Goal: Find specific page/section: Find specific page/section

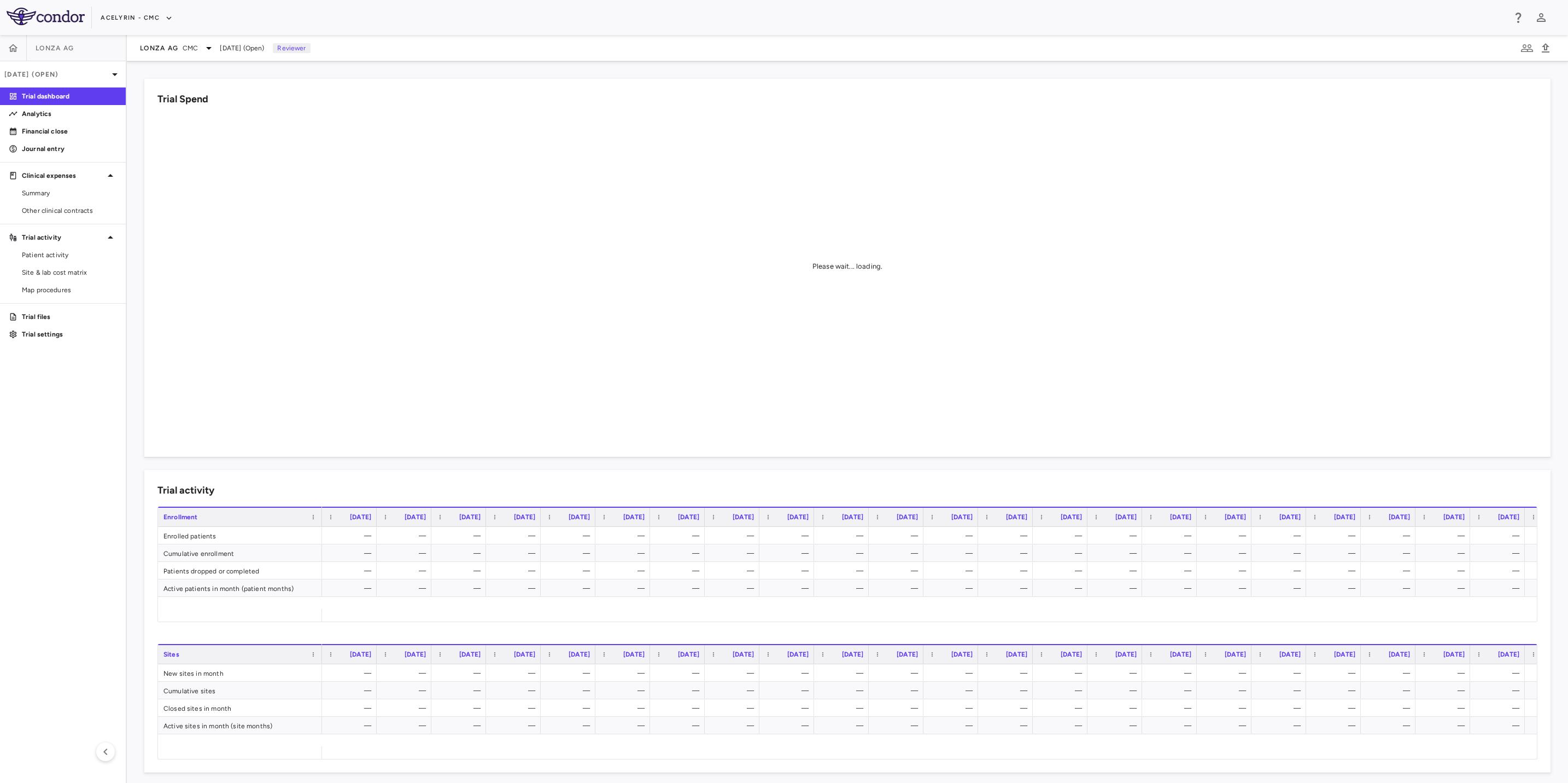
click at [53, 419] on aside "Lonza AG [DATE] (Open) Trial dashboard Analytics Financial close Journal entry …" at bounding box center [63, 409] width 127 height 748
click at [134, 12] on button "Acelyrin - CMC" at bounding box center [136, 18] width 72 height 18
click at [143, 39] on li "Acelyrin" at bounding box center [147, 40] width 91 height 16
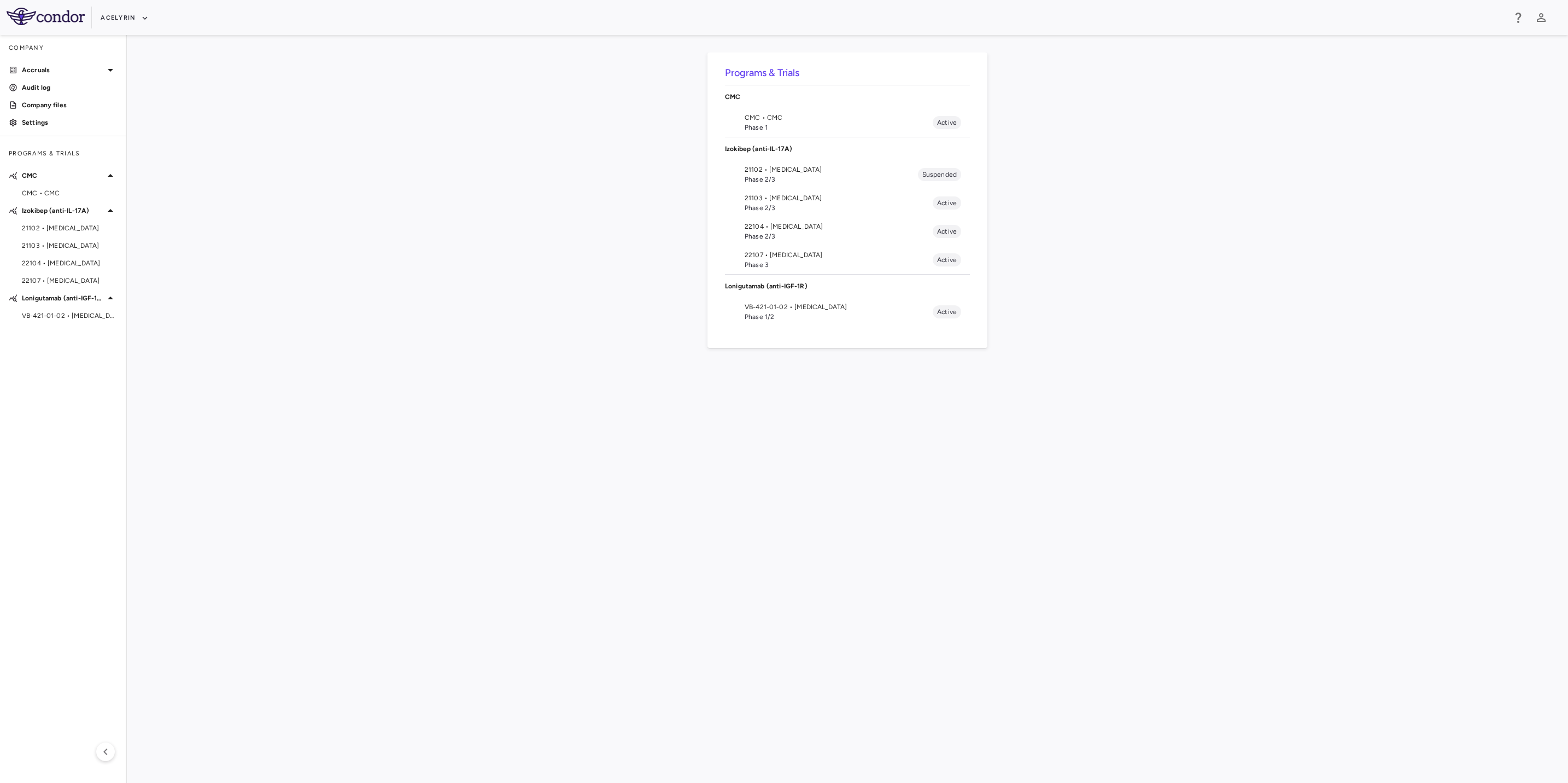
click at [430, 371] on div "Programs & Trials CMC CMC • CMC Phase 1 Active Izokibep (anti-IL-17A) 21102 • […" at bounding box center [848, 409] width 1406 height 713
click at [773, 417] on div "Programs & Trials CMC CMC • CMC Phase 1 Active Izokibep (anti-IL-17A) 21102 • […" at bounding box center [848, 409] width 1406 height 713
drag, startPoint x: 1000, startPoint y: 416, endPoint x: 598, endPoint y: 424, distance: 402.1
click at [992, 417] on div "Programs & Trials CMC CMC • CMC Phase 1 Active Izokibep (anti-IL-17A) 21102 • […" at bounding box center [848, 409] width 1406 height 713
click at [596, 424] on div "Programs & Trials CMC CMC • CMC Phase 1 Active Izokibep (anti-IL-17A) 21102 • […" at bounding box center [848, 409] width 1406 height 713
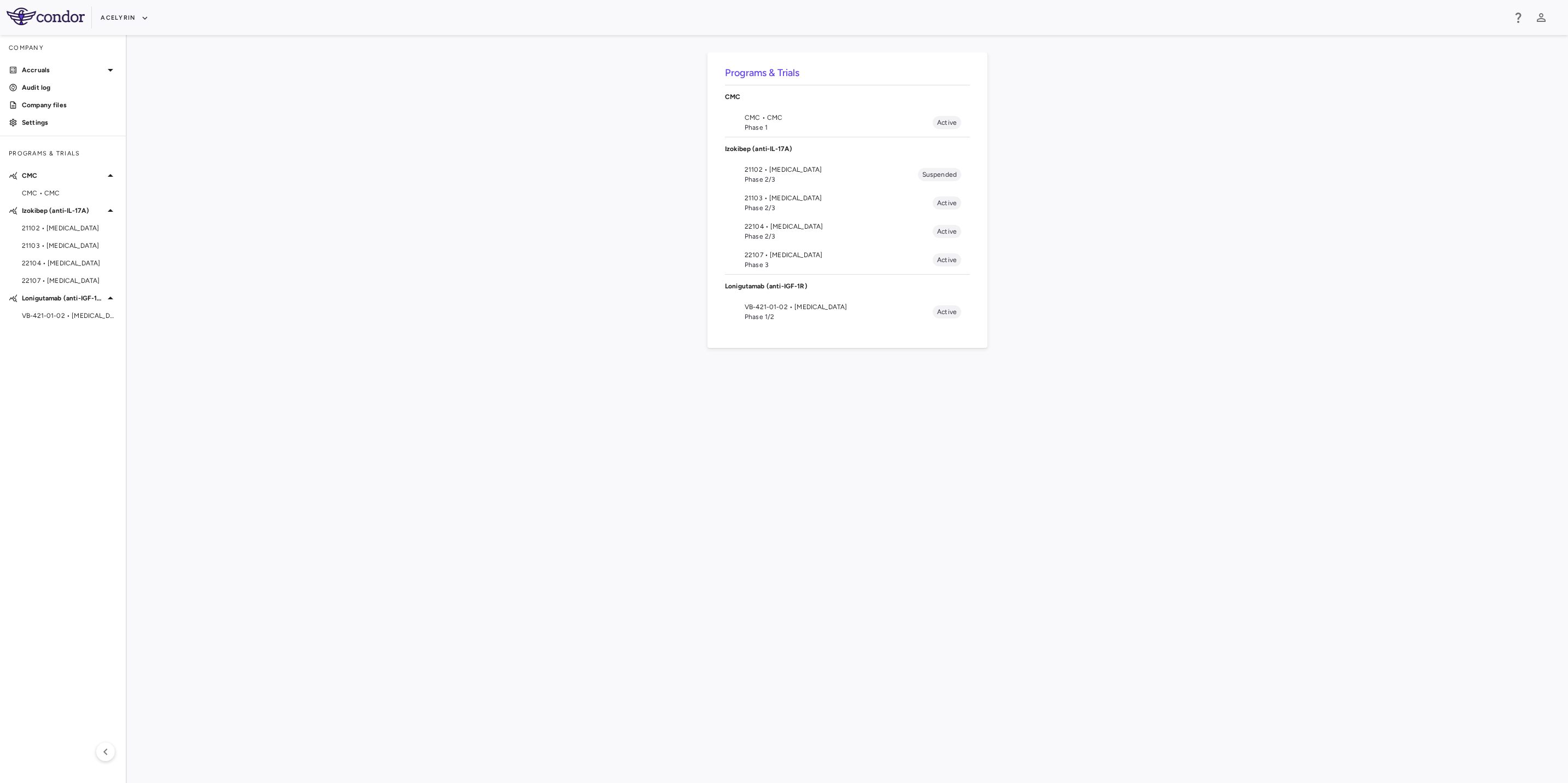
click at [61, 417] on aside "Company Accruals PO listing Invoice listing FX rates G/L accounts Audit log Com…" at bounding box center [63, 409] width 127 height 748
click at [425, 419] on div "Programs & Trials CMC CMC • CMC Phase 1 Active Izokibep (anti-IL-17A) 21102 • […" at bounding box center [848, 409] width 1406 height 713
drag, startPoint x: 612, startPoint y: 449, endPoint x: 861, endPoint y: 443, distance: 249.1
click at [671, 440] on div "Programs & Trials CMC CMC • CMC Phase 1 Active Izokibep (anti-IL-17A) 21102 • […" at bounding box center [848, 409] width 1406 height 713
click at [874, 443] on div "Programs & Trials CMC CMC • CMC Phase 1 Active Izokibep (anti-IL-17A) 21102 • […" at bounding box center [848, 409] width 1406 height 713
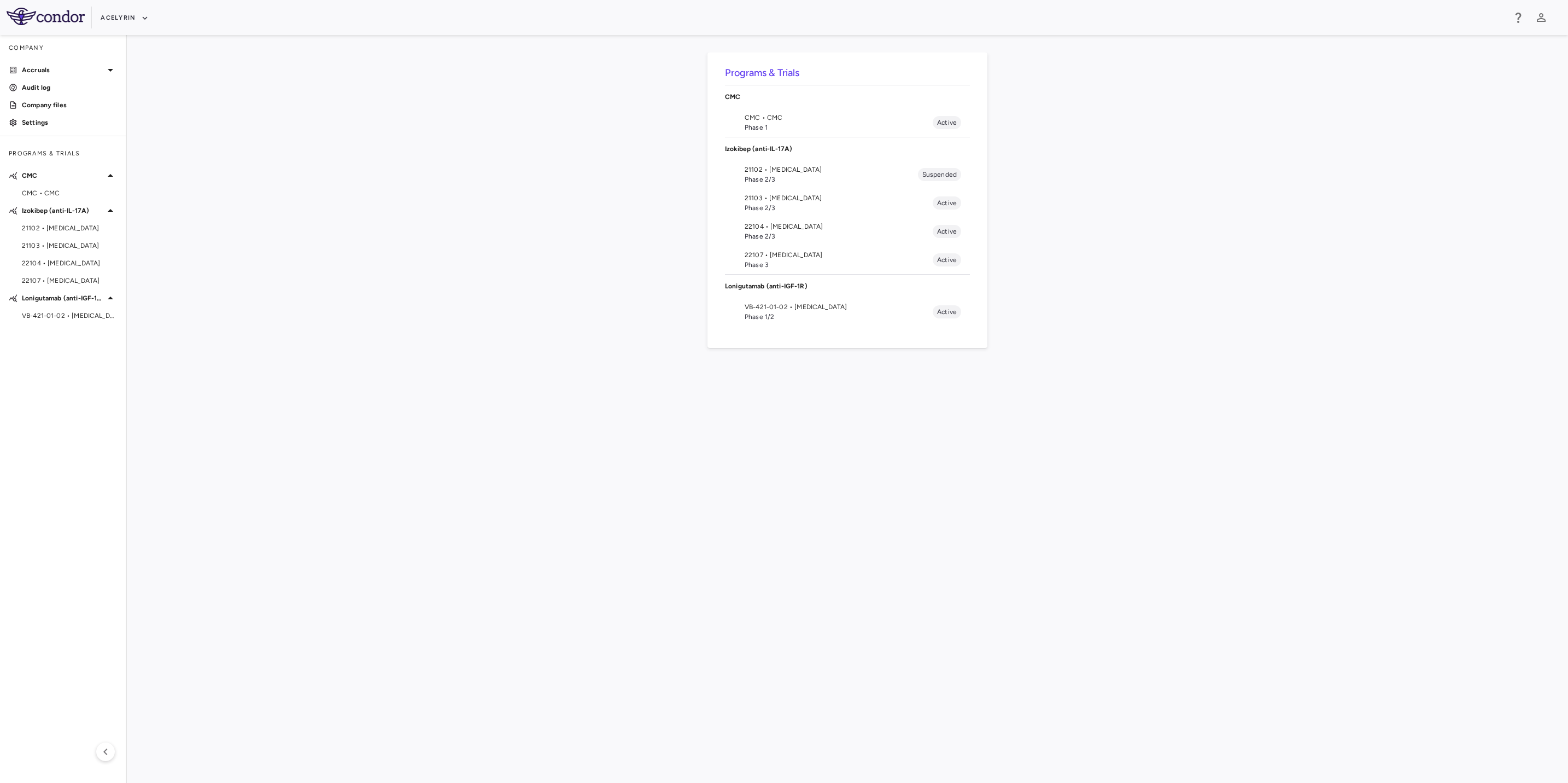
drag, startPoint x: 954, startPoint y: 441, endPoint x: 612, endPoint y: 429, distance: 342.2
click at [913, 440] on div "Programs & Trials CMC CMC • CMC Phase 1 Active Izokibep (anti-IL-17A) 21102 • […" at bounding box center [848, 409] width 1406 height 713
click at [571, 427] on div "Programs & Trials CMC CMC • CMC Phase 1 Active Izokibep (anti-IL-17A) 21102 • […" at bounding box center [848, 409] width 1406 height 713
drag, startPoint x: 713, startPoint y: 428, endPoint x: 880, endPoint y: 432, distance: 167.0
click at [734, 428] on div "Programs & Trials CMC CMC • CMC Phase 1 Active Izokibep (anti-IL-17A) 21102 • […" at bounding box center [848, 409] width 1406 height 713
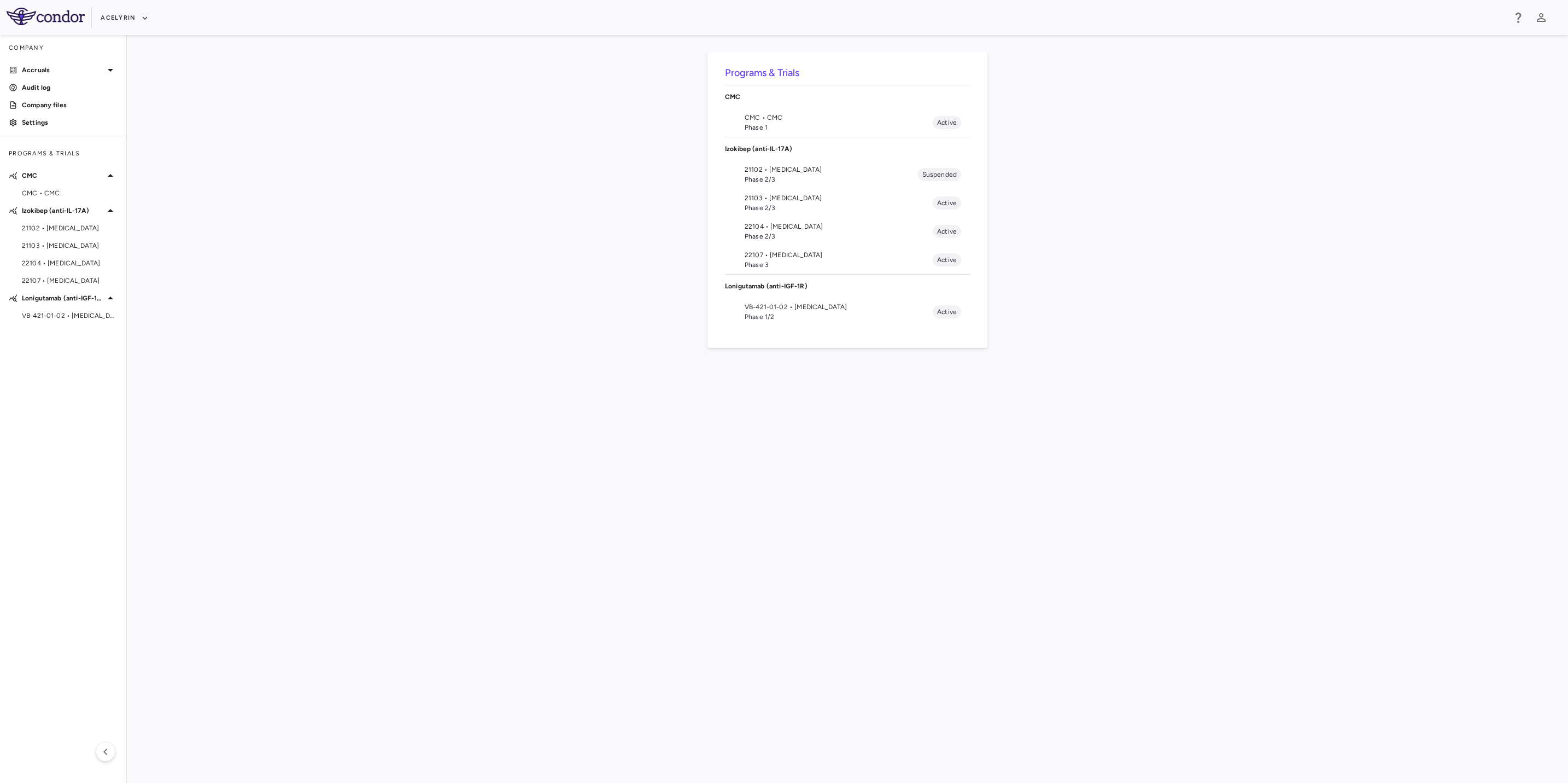
click at [880, 432] on div "Programs & Trials CMC CMC • CMC Phase 1 Active Izokibep (anti-IL-17A) 21102 • […" at bounding box center [848, 409] width 1406 height 713
drag, startPoint x: 571, startPoint y: 425, endPoint x: 772, endPoint y: 427, distance: 201.0
click at [574, 425] on div "Programs & Trials CMC CMC • CMC Phase 1 Active Izokibep (anti-IL-17A) 21102 • […" at bounding box center [848, 409] width 1406 height 713
click at [796, 427] on div "Programs & Trials CMC CMC • CMC Phase 1 Active Izokibep (anti-IL-17A) 21102 • […" at bounding box center [848, 409] width 1406 height 713
drag, startPoint x: 878, startPoint y: 430, endPoint x: 709, endPoint y: 428, distance: 169.0
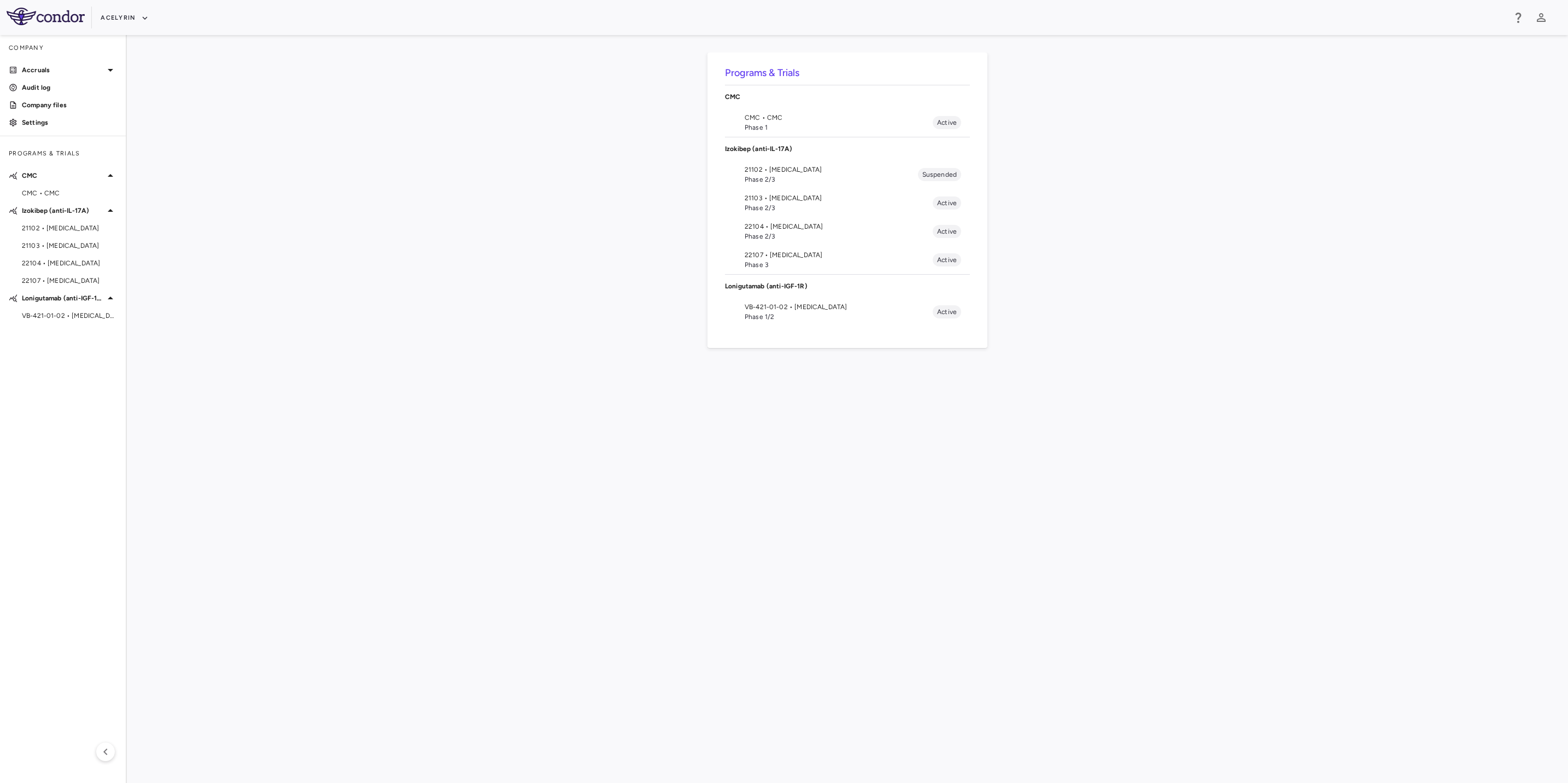
click at [847, 430] on div "Programs & Trials CMC CMC • CMC Phase 1 Active Izokibep (anti-IL-17A) 21102 • […" at bounding box center [848, 409] width 1406 height 713
click at [388, 419] on div "Programs & Trials CMC CMC • CMC Phase 1 Active Izokibep (anti-IL-17A) 21102 • […" at bounding box center [848, 409] width 1406 height 713
click at [362, 422] on div "Programs & Trials CMC CMC • CMC Phase 1 Active Izokibep (anti-IL-17A) 21102 • […" at bounding box center [848, 409] width 1406 height 713
click at [399, 430] on div "Programs & Trials CMC CMC • CMC Phase 1 Active Izokibep (anti-IL-17A) 21102 • […" at bounding box center [848, 409] width 1406 height 713
drag, startPoint x: 600, startPoint y: 432, endPoint x: 899, endPoint y: 436, distance: 299.0
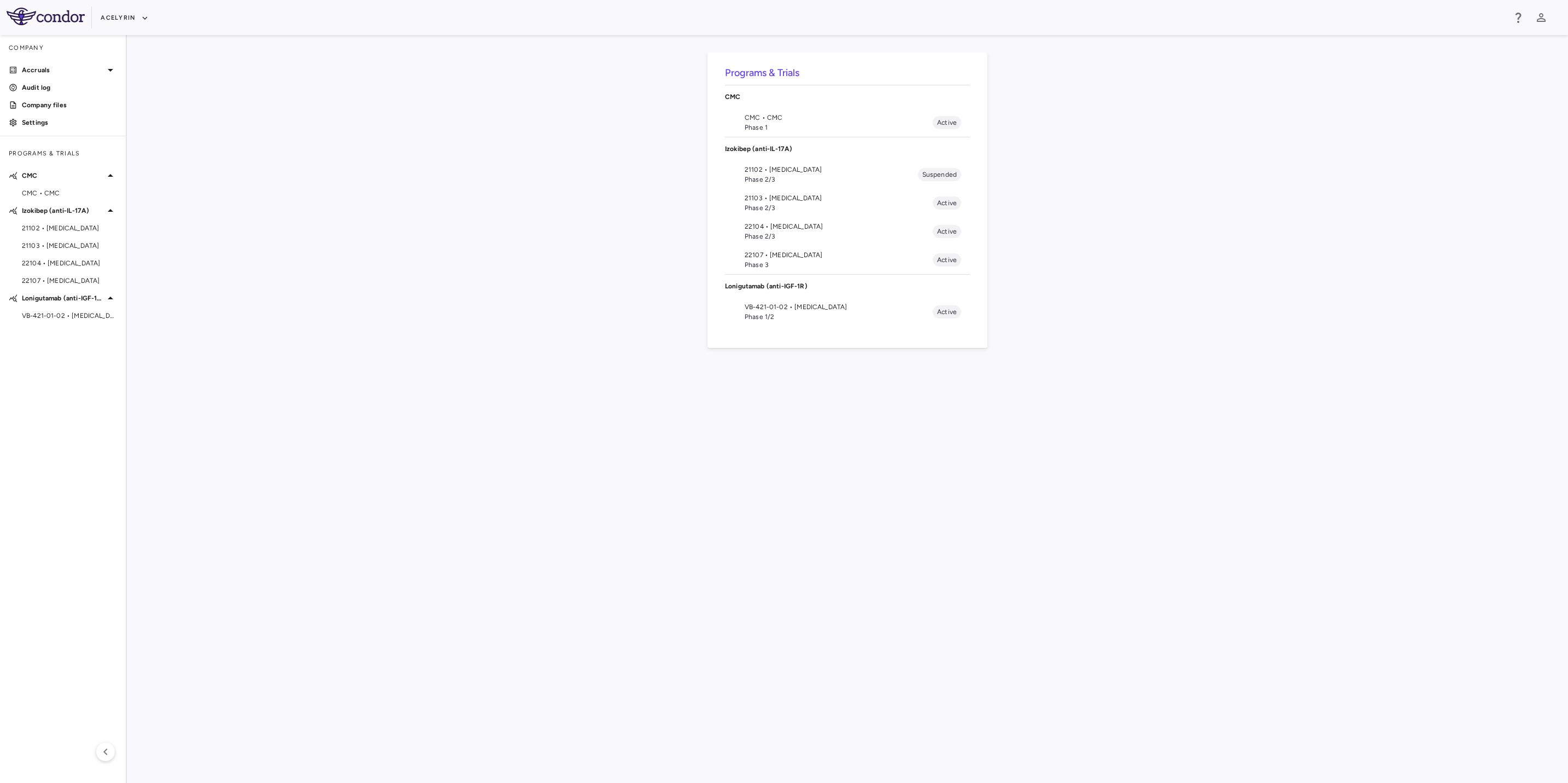
click at [650, 432] on div "Programs & Trials CMC CMC • CMC Phase 1 Active Izokibep (anti-IL-17A) 21102 • […" at bounding box center [848, 409] width 1406 height 713
drag, startPoint x: 920, startPoint y: 436, endPoint x: 566, endPoint y: 415, distance: 354.6
click at [846, 435] on div "Programs & Trials CMC CMC • CMC Phase 1 Active Izokibep (anti-IL-17A) 21102 • […" at bounding box center [848, 409] width 1406 height 713
drag, startPoint x: 566, startPoint y: 415, endPoint x: 848, endPoint y: 427, distance: 282.3
click at [577, 416] on div "Programs & Trials CMC CMC • CMC Phase 1 Active Izokibep (anti-IL-17A) 21102 • […" at bounding box center [848, 409] width 1406 height 713
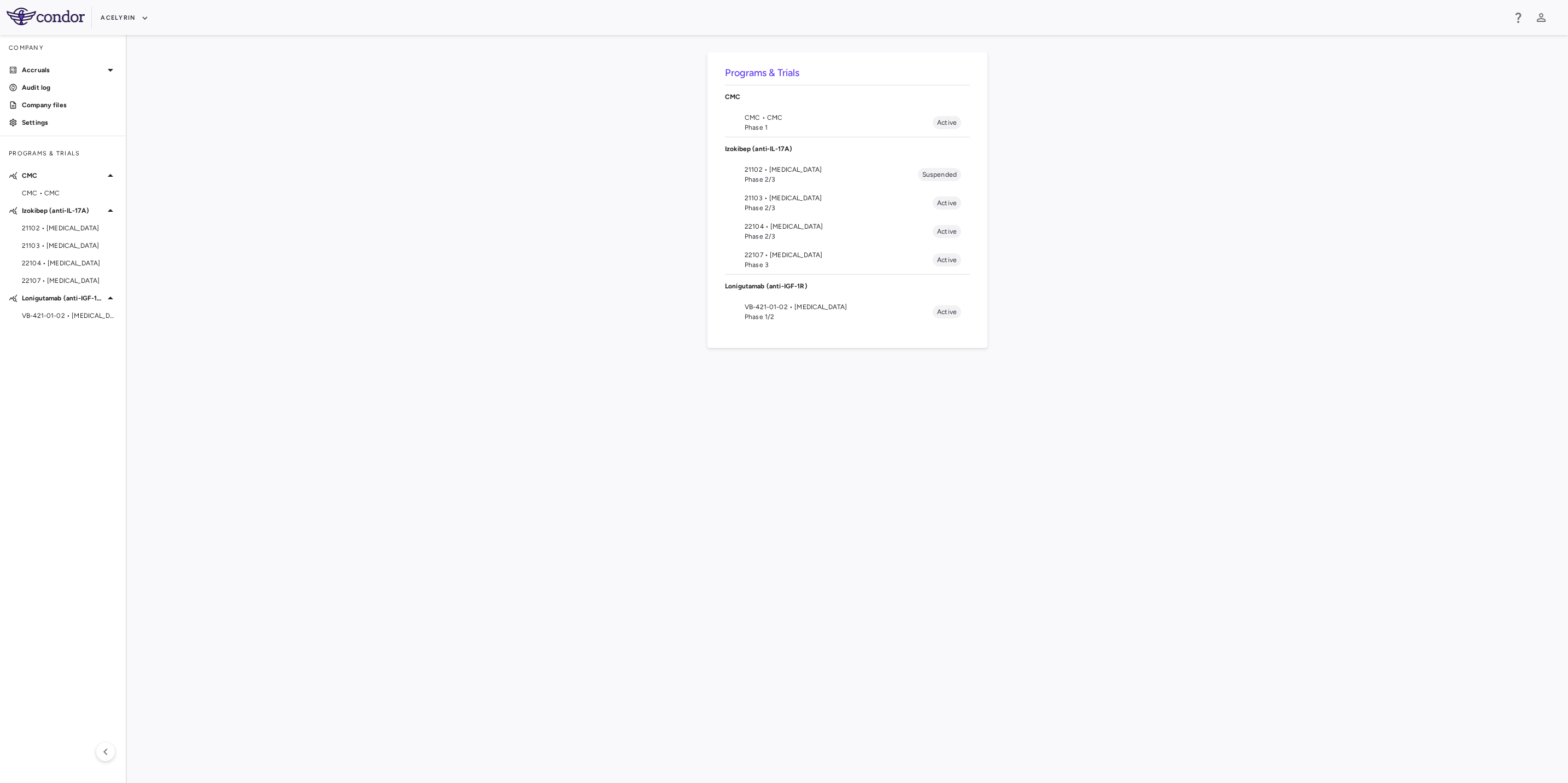
drag, startPoint x: 886, startPoint y: 428, endPoint x: 848, endPoint y: 429, distance: 38.0
click at [878, 428] on div "Programs & Trials CMC CMC • CMC Phase 1 Active Izokibep (anti-IL-17A) 21102 • […" at bounding box center [848, 409] width 1406 height 713
drag, startPoint x: 510, startPoint y: 432, endPoint x: 336, endPoint y: 436, distance: 174.0
click at [506, 433] on div "Programs & Trials CMC CMC • CMC Phase 1 Active Izokibep (anti-IL-17A) 21102 • […" at bounding box center [848, 409] width 1406 height 713
click at [336, 436] on div "Programs & Trials CMC CMC • CMC Phase 1 Active Izokibep (anti-IL-17A) 21102 • […" at bounding box center [848, 409] width 1406 height 713
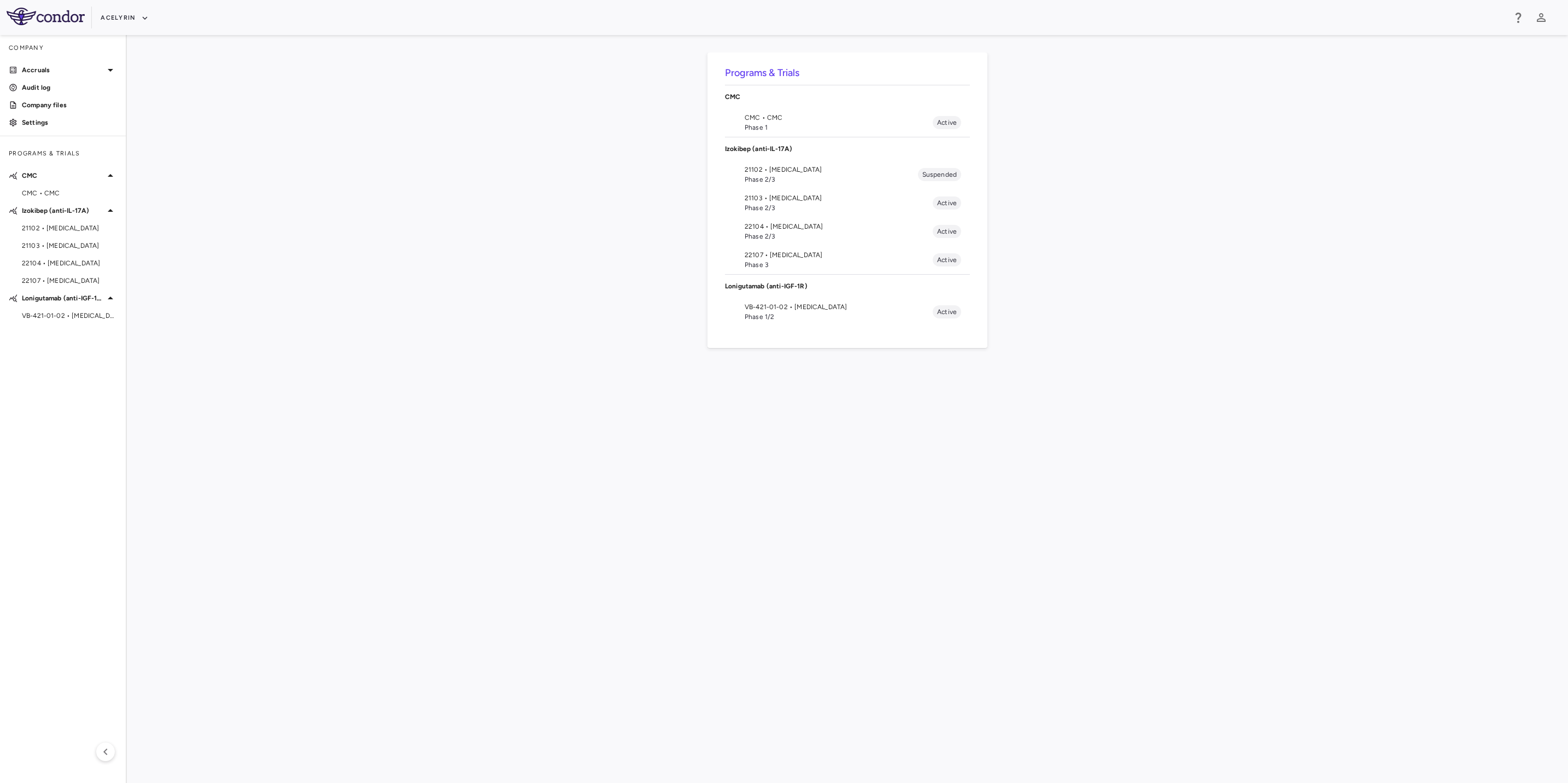
click at [773, 208] on span "Phase 2/3" at bounding box center [839, 208] width 188 height 10
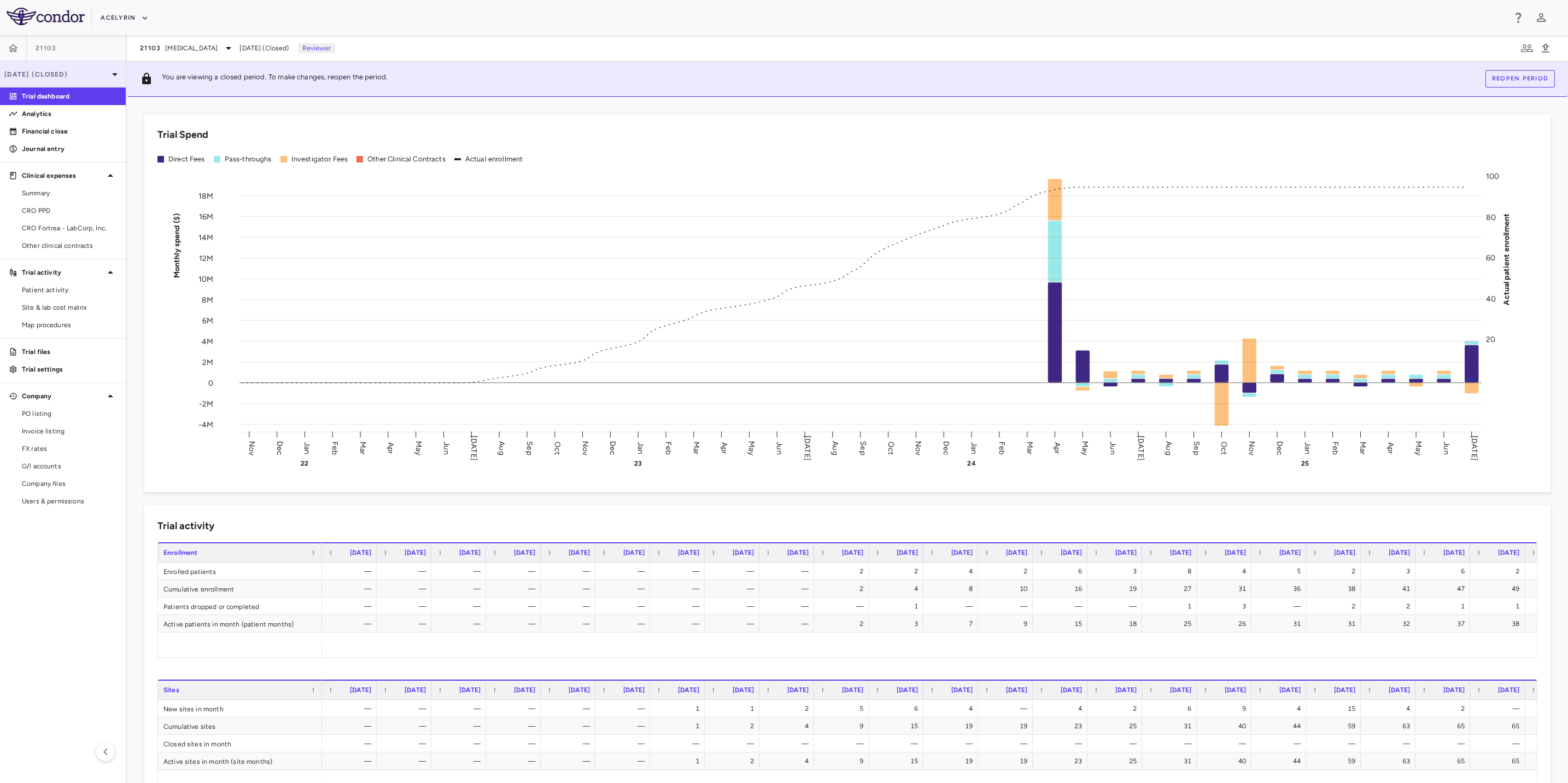
click at [39, 75] on p "[DATE] (Closed)" at bounding box center [56, 74] width 104 height 10
click at [516, 127] on div at bounding box center [784, 391] width 1568 height 783
click at [46, 210] on span "CRO PPD" at bounding box center [69, 210] width 95 height 10
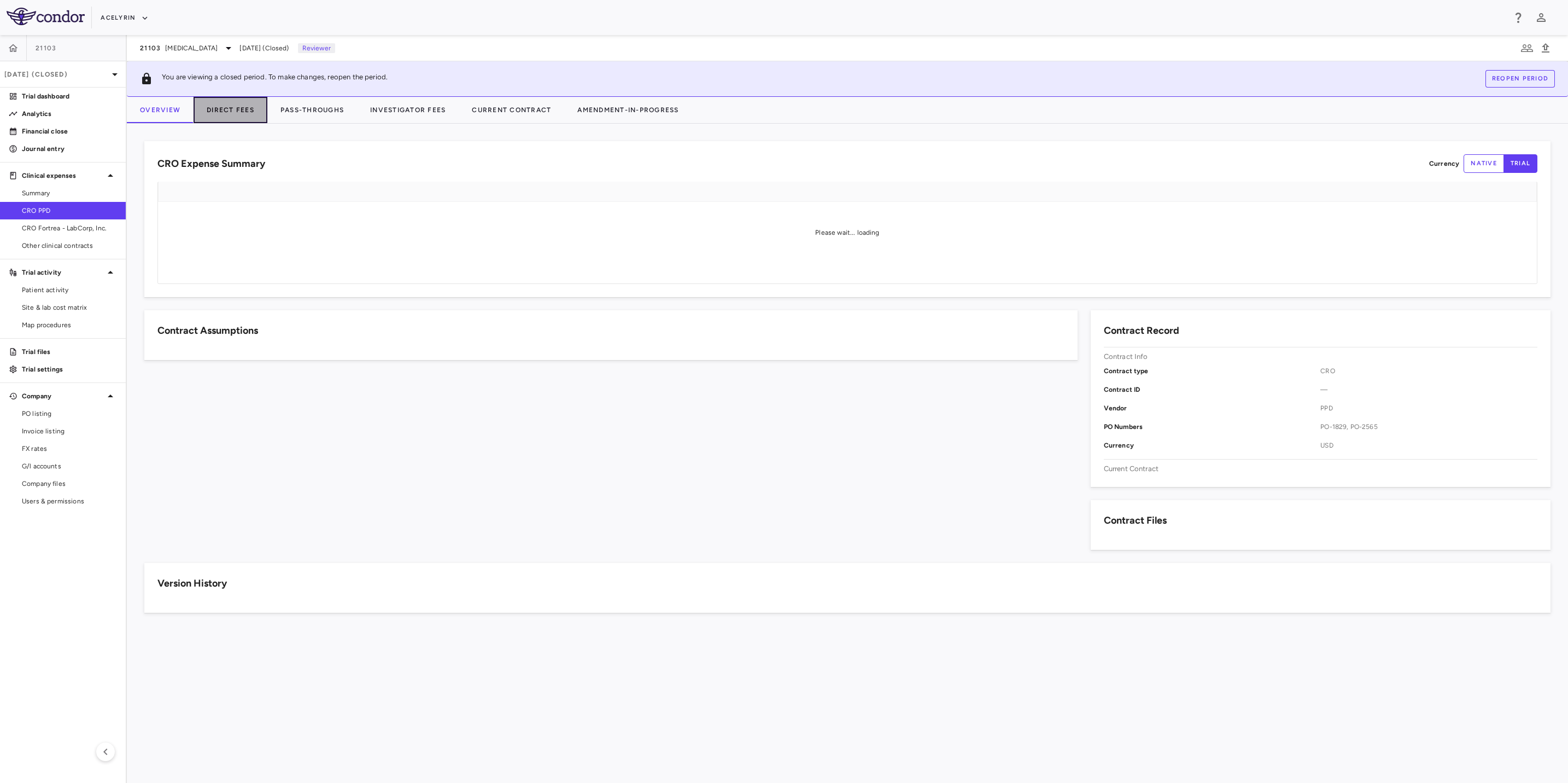
click at [235, 108] on button "Direct Fees" at bounding box center [231, 110] width 74 height 26
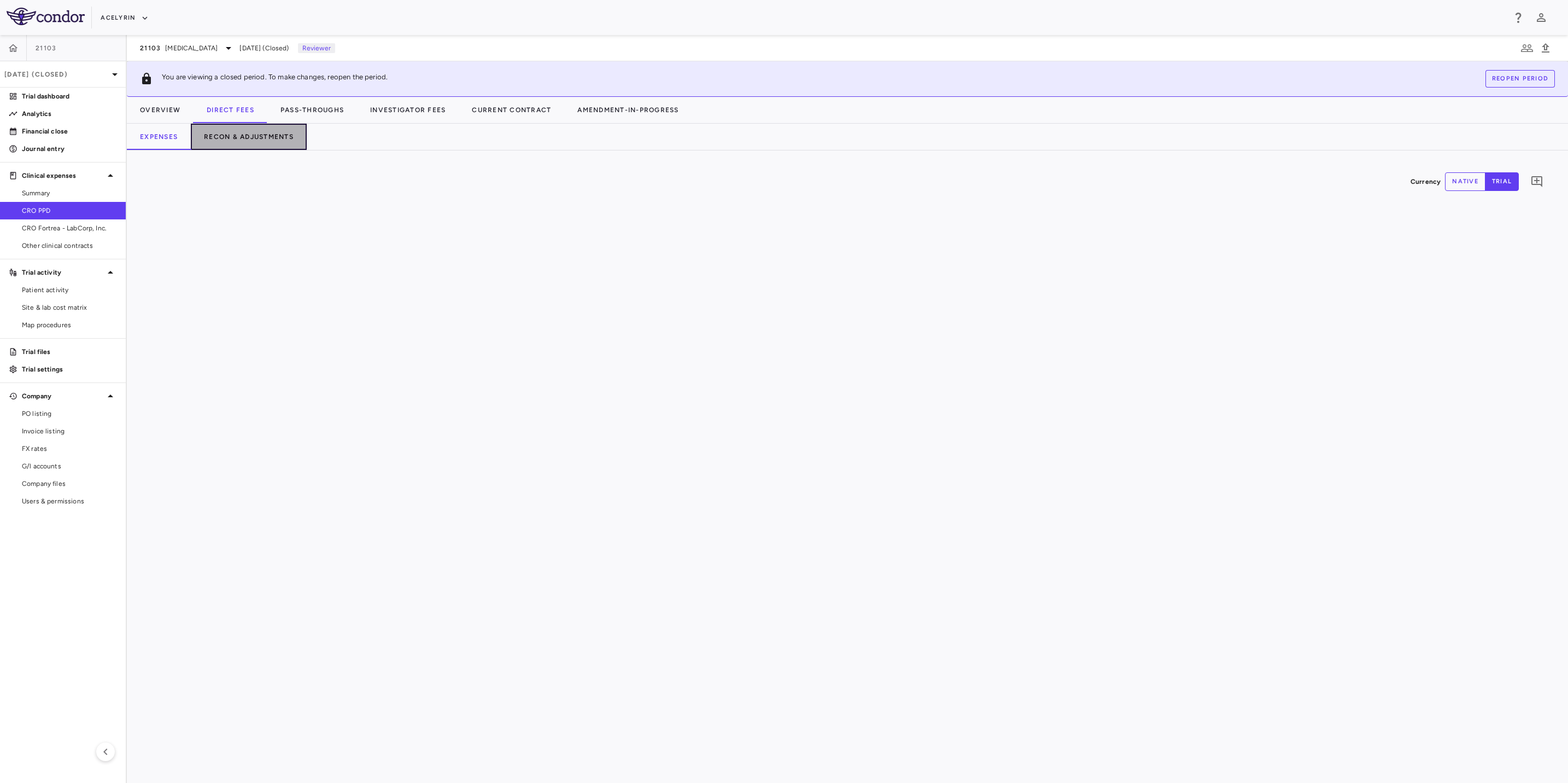
click at [227, 142] on button "Recon & Adjustments" at bounding box center [249, 136] width 116 height 26
click at [163, 141] on button "Expenses" at bounding box center [158, 136] width 64 height 26
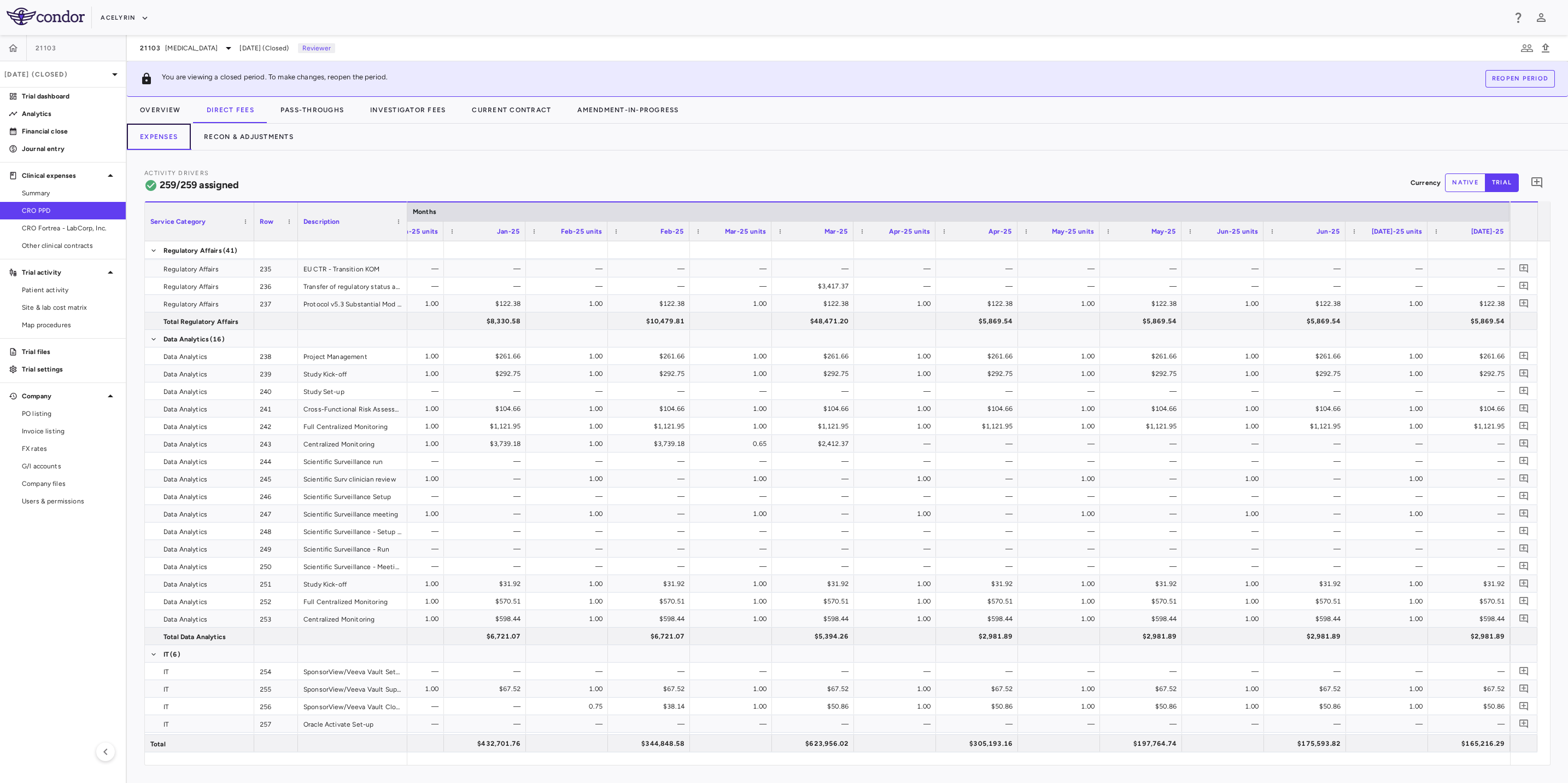
scroll to position [4479, 0]
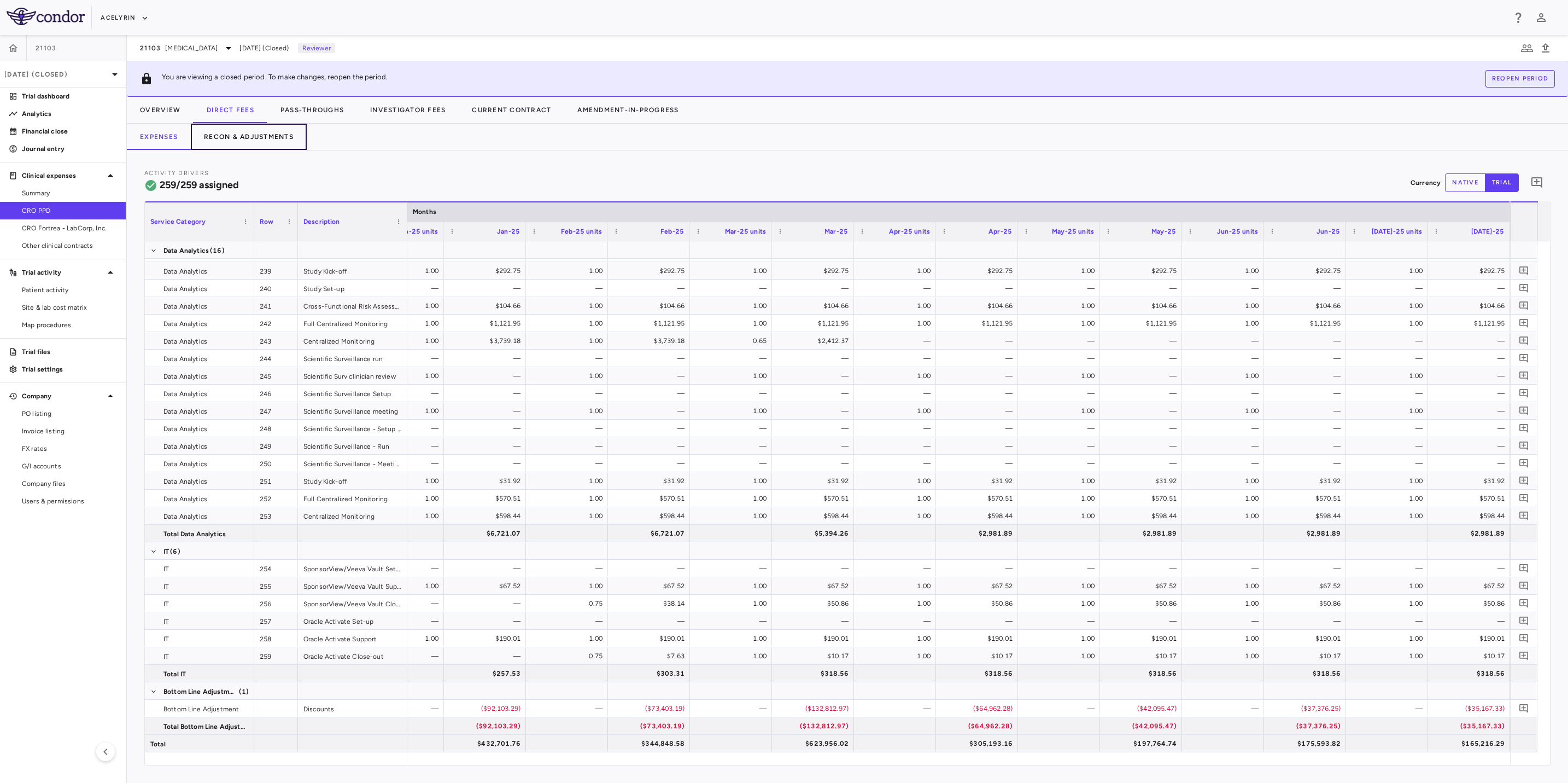
click at [273, 140] on button "Recon & Adjustments" at bounding box center [249, 136] width 116 height 26
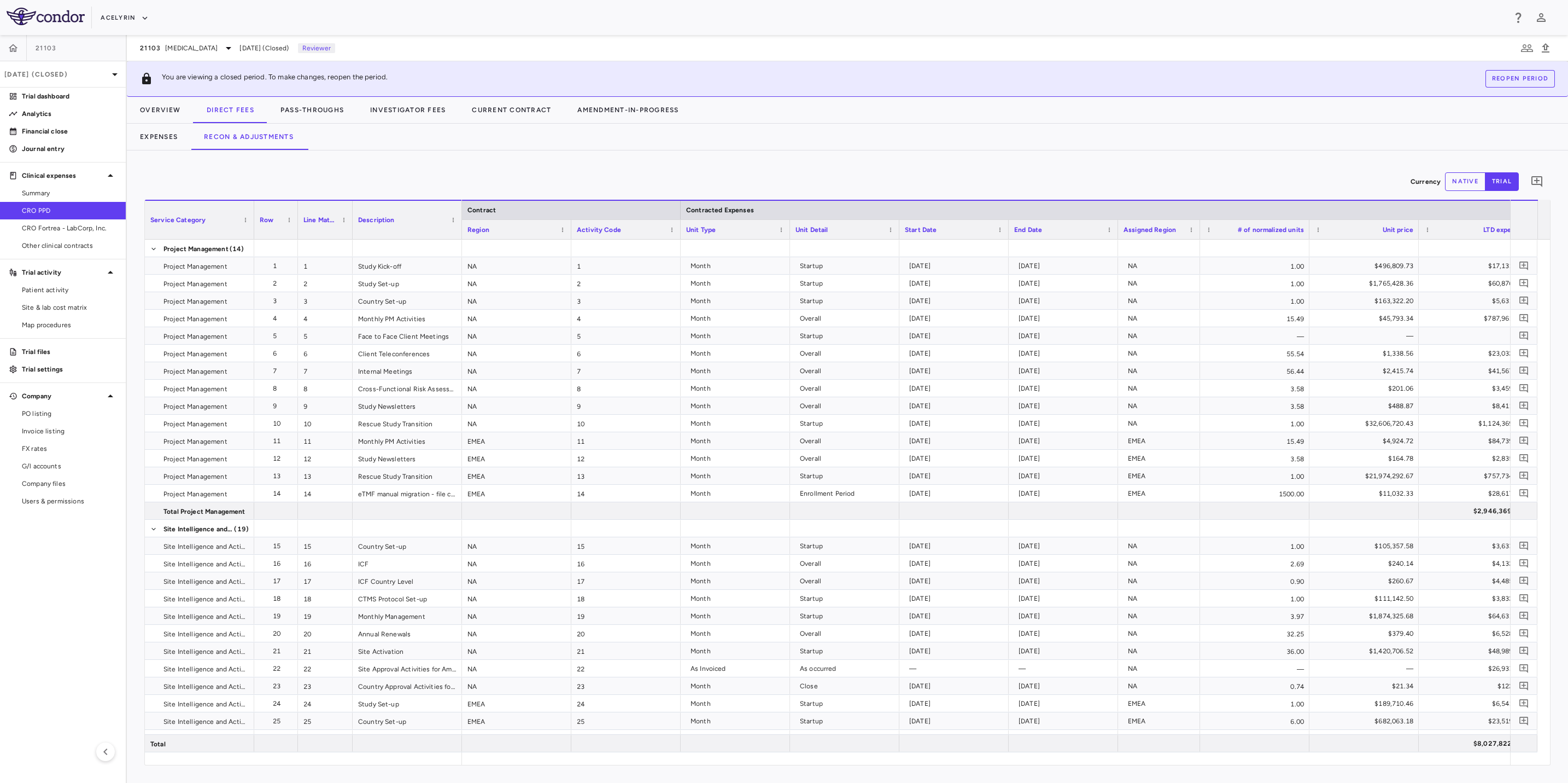
drag, startPoint x: 887, startPoint y: 765, endPoint x: 1278, endPoint y: 750, distance: 391.3
click at [1278, 750] on div "Currency native trial Service Category Drag here to set column labels Service C…" at bounding box center [847, 467] width 1441 height 632
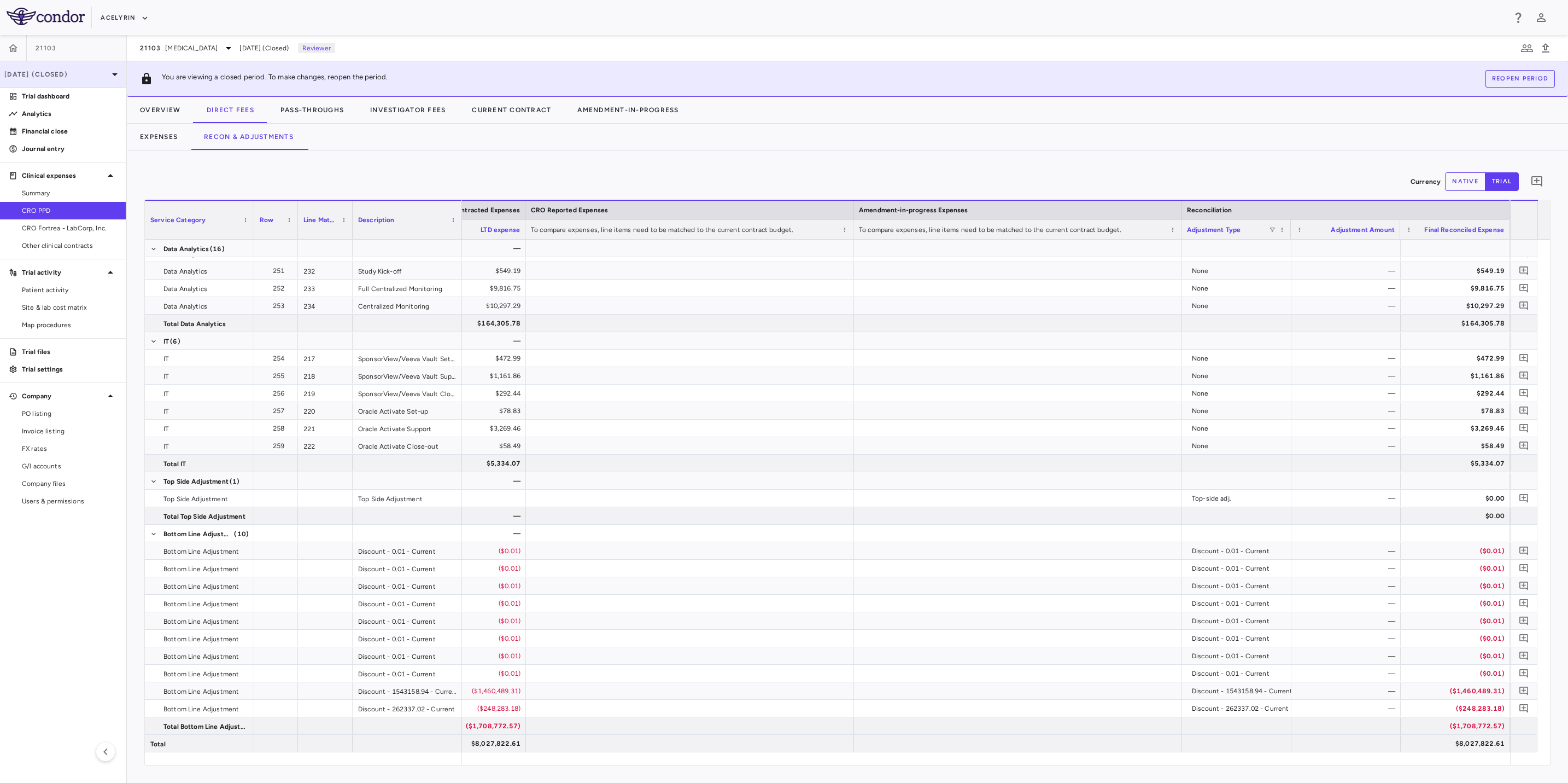
click at [55, 74] on p "[DATE] (Closed)" at bounding box center [56, 74] width 104 height 10
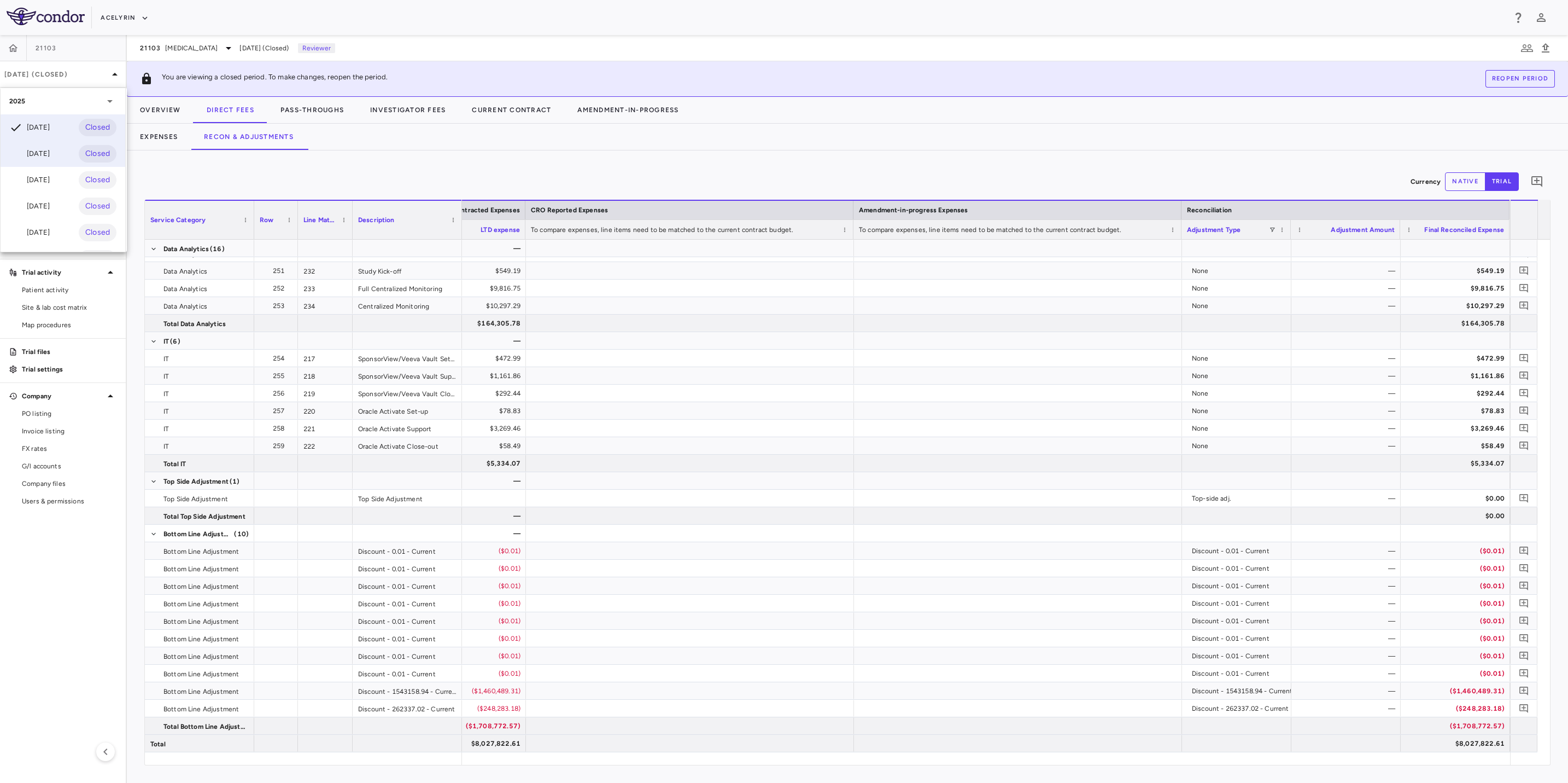
click at [45, 153] on div "[DATE]" at bounding box center [29, 153] width 40 height 13
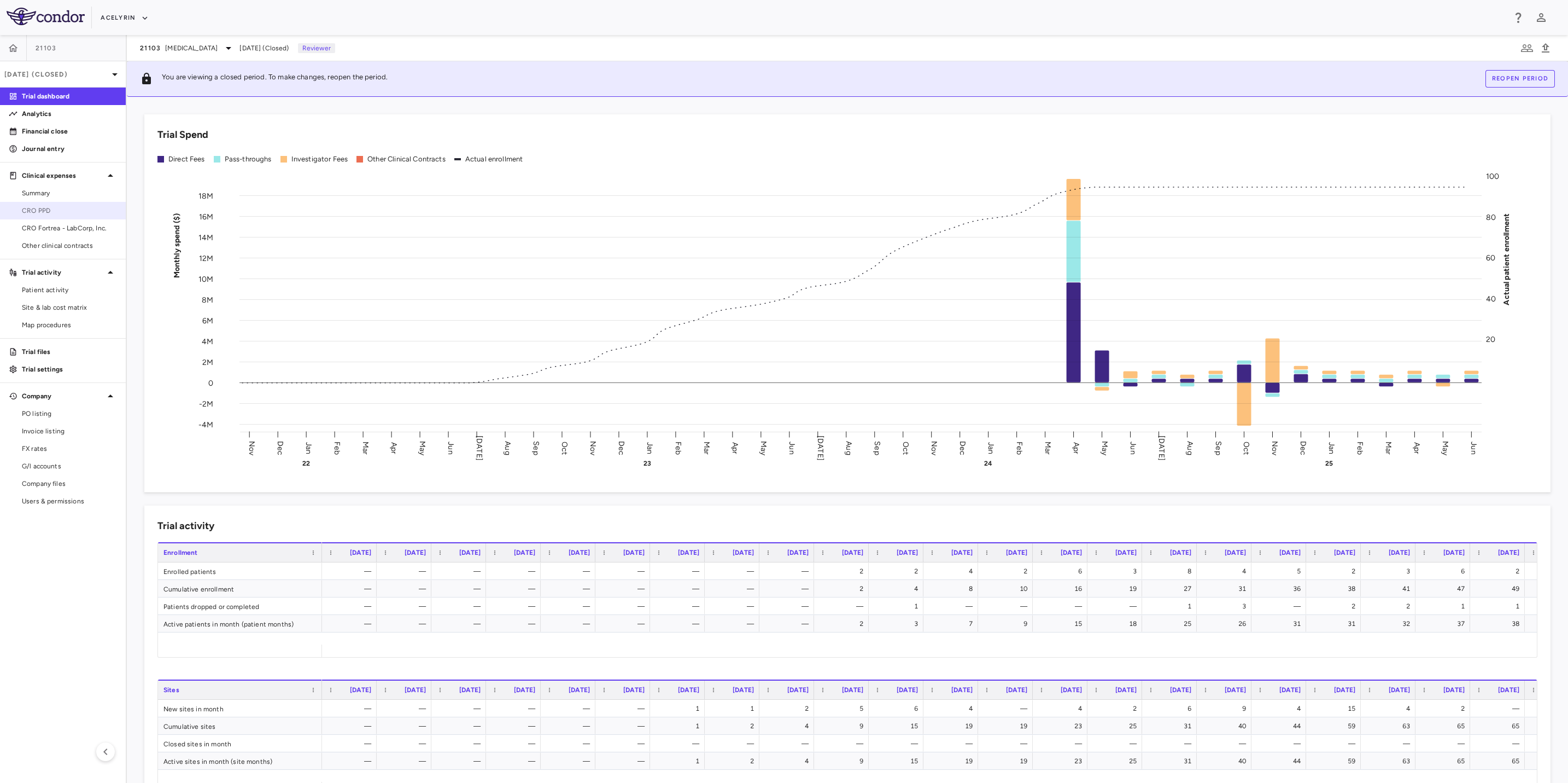
click at [53, 210] on span "CRO PPD" at bounding box center [69, 210] width 95 height 10
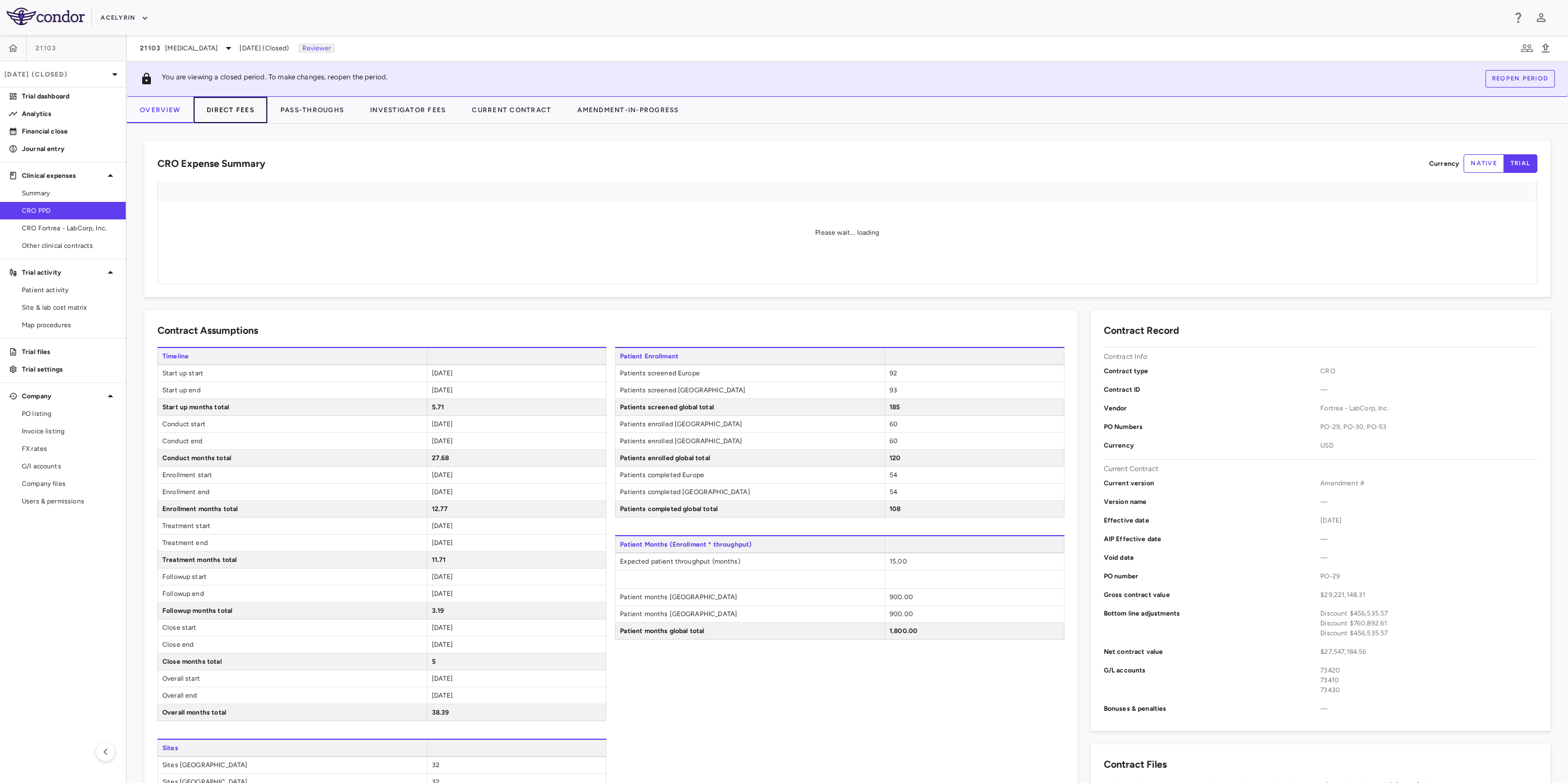
click at [251, 110] on button "Direct Fees" at bounding box center [231, 110] width 74 height 26
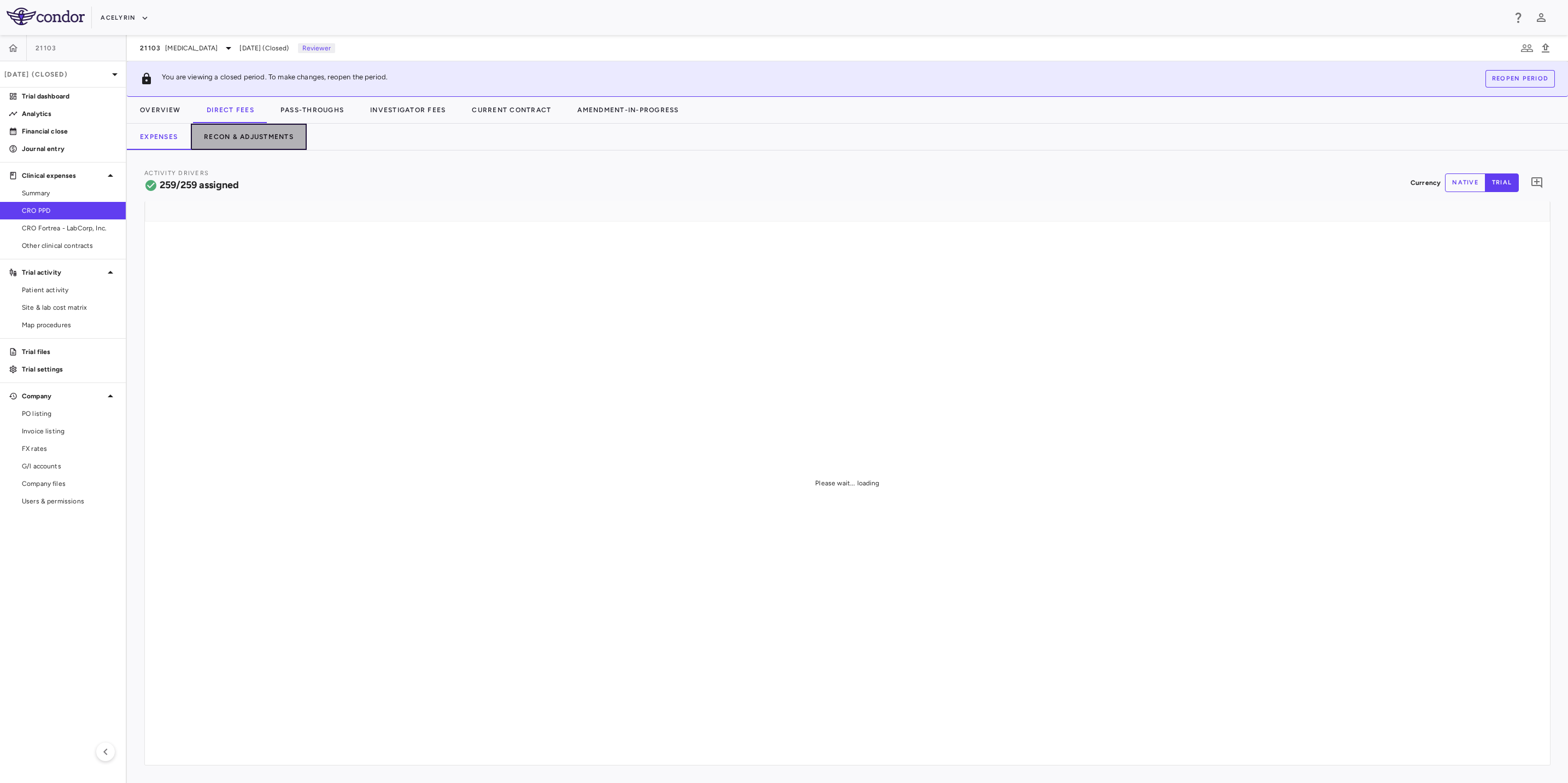
click at [283, 134] on button "Recon & Adjustments" at bounding box center [249, 136] width 116 height 26
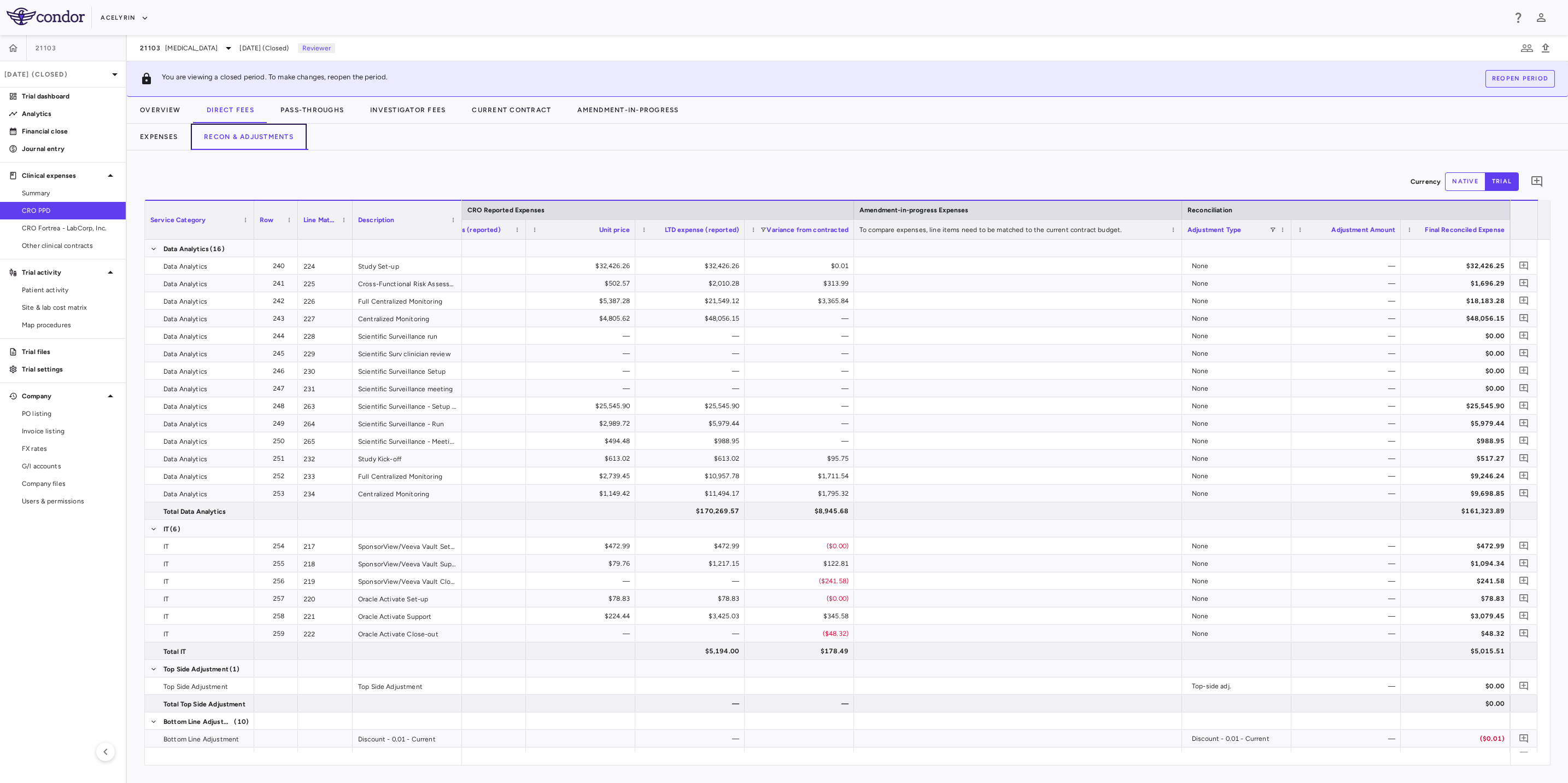
scroll to position [4688, 0]
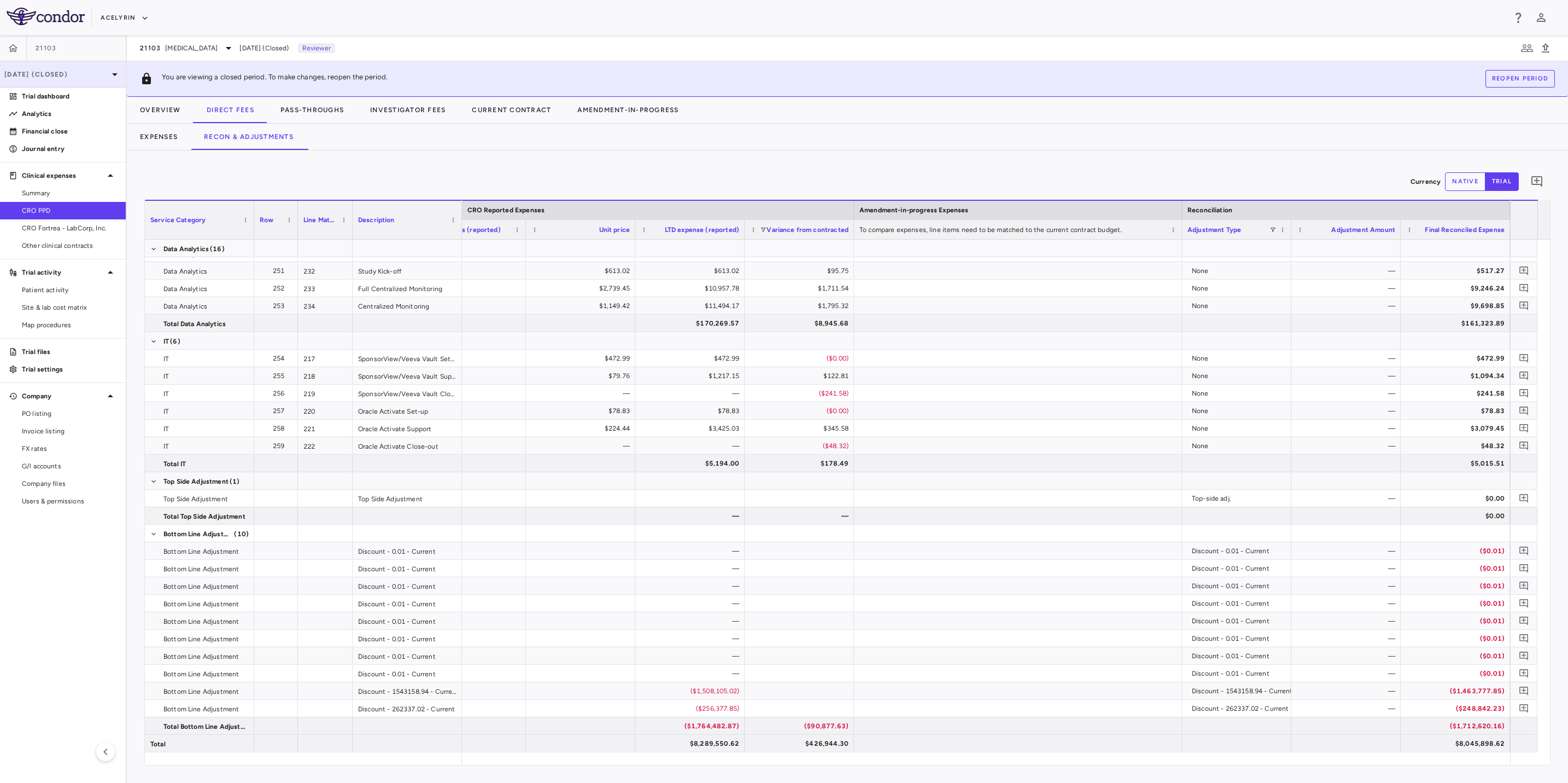
click at [21, 76] on p "[DATE] (Closed)" at bounding box center [56, 74] width 104 height 10
click at [41, 137] on div "[DATE] Closed" at bounding box center [63, 127] width 125 height 26
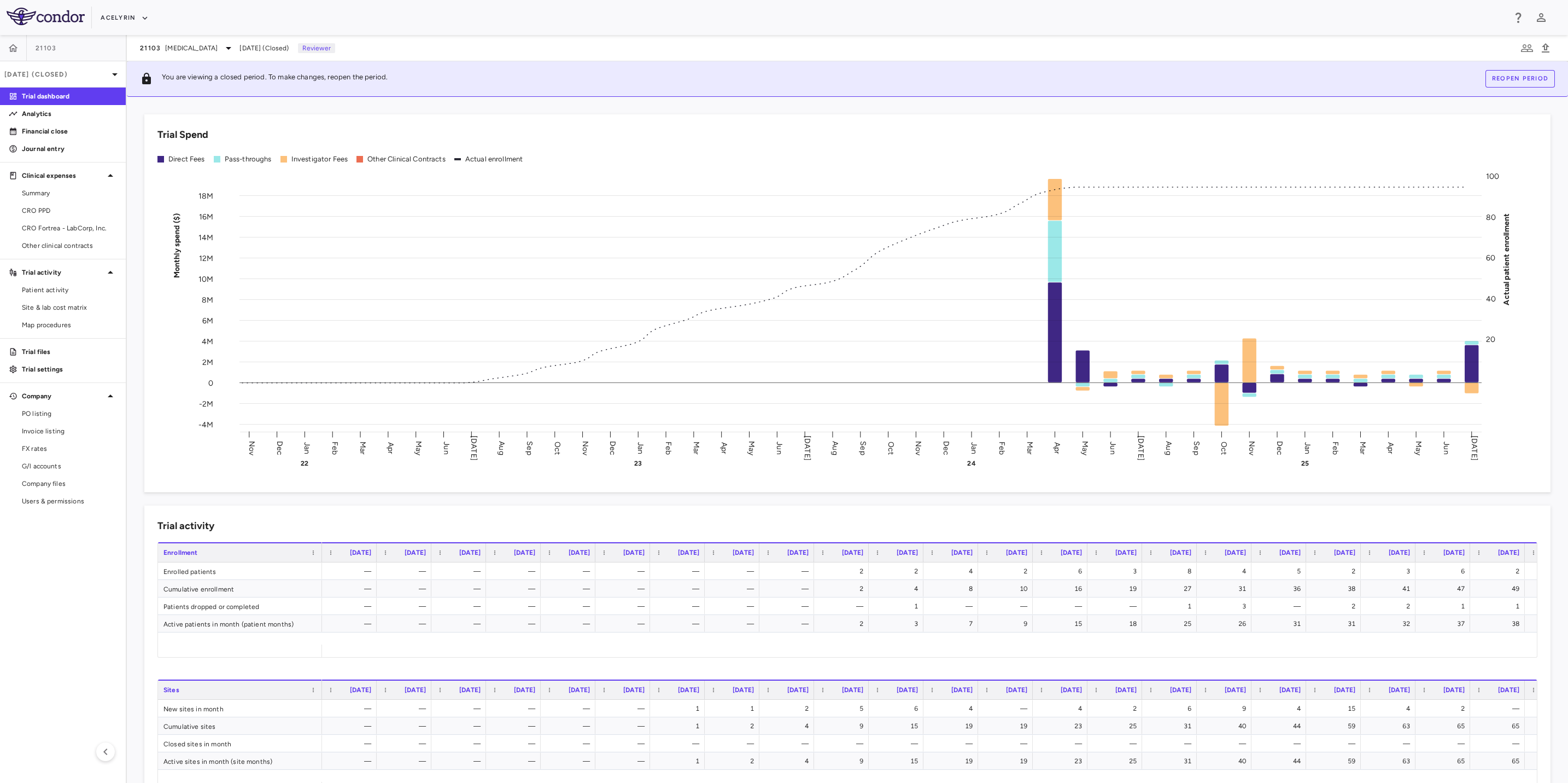
click at [84, 558] on aside "21103 [DATE] (Closed) Trial dashboard Analytics Financial close Journal entry C…" at bounding box center [63, 409] width 127 height 748
click at [48, 216] on link "CRO PPD" at bounding box center [63, 210] width 126 height 16
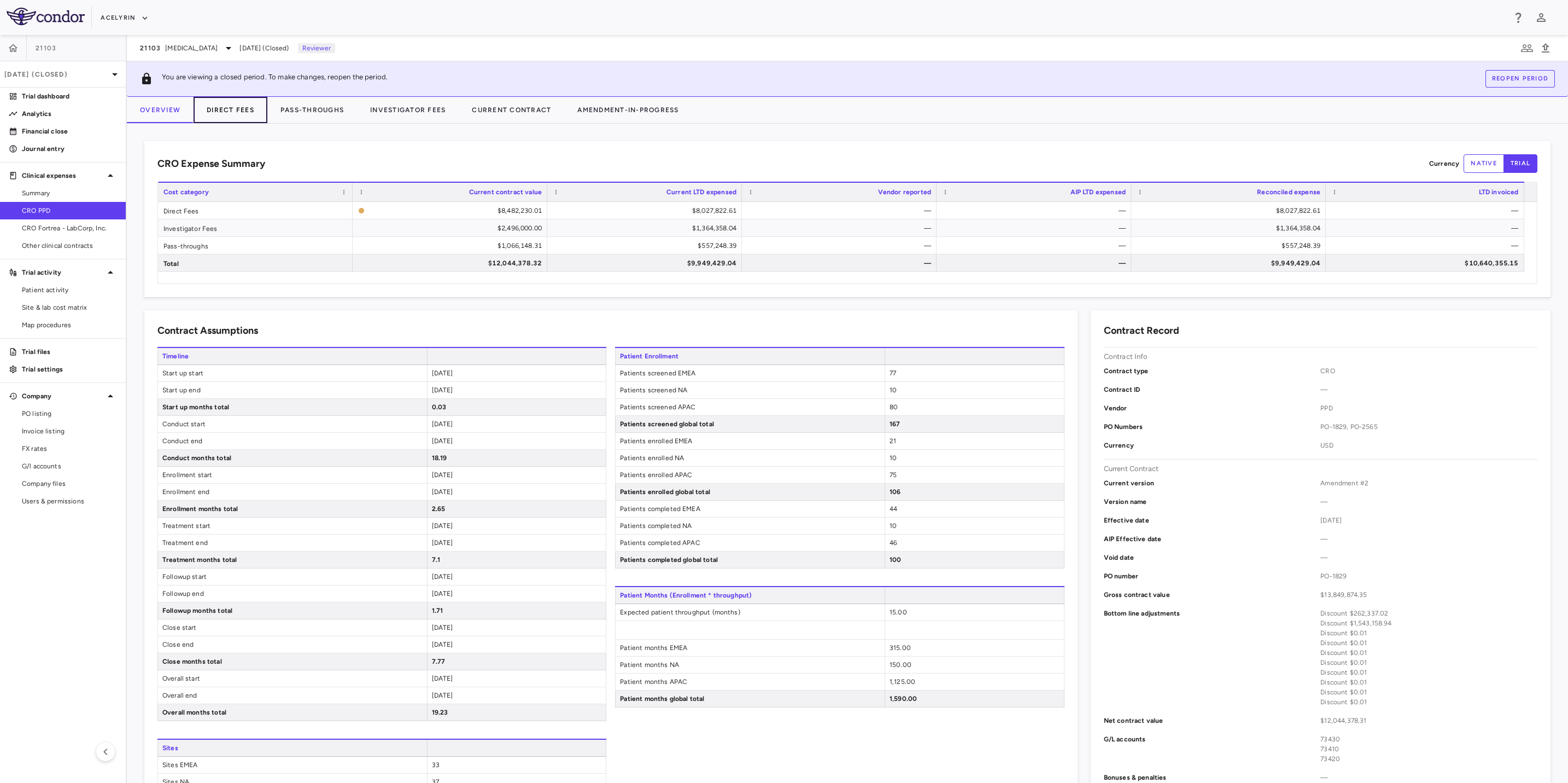
click at [228, 110] on button "Direct Fees" at bounding box center [231, 110] width 74 height 26
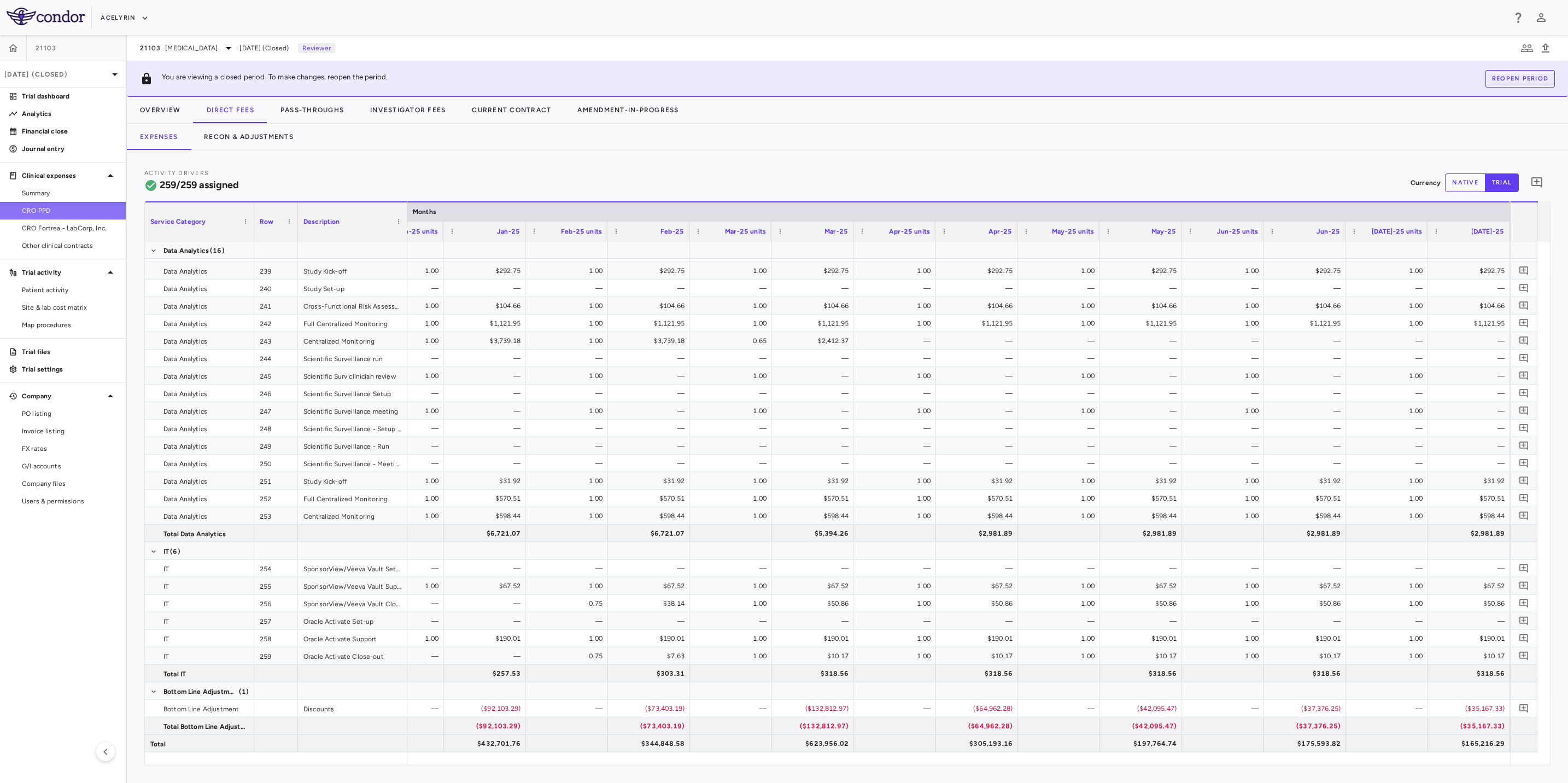
click at [51, 207] on span "CRO PPD" at bounding box center [69, 210] width 95 height 10
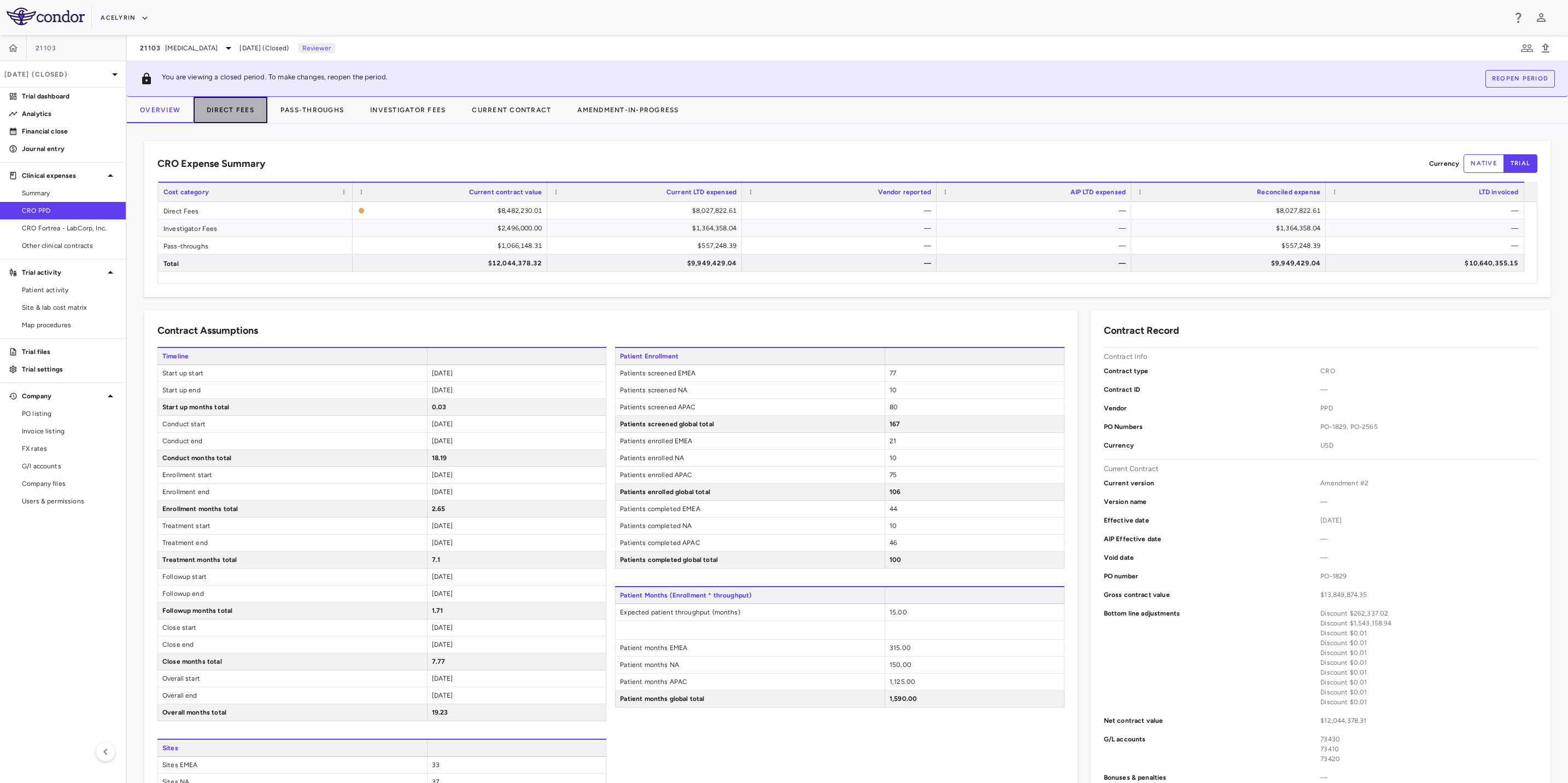
click at [238, 110] on button "Direct Fees" at bounding box center [231, 110] width 74 height 26
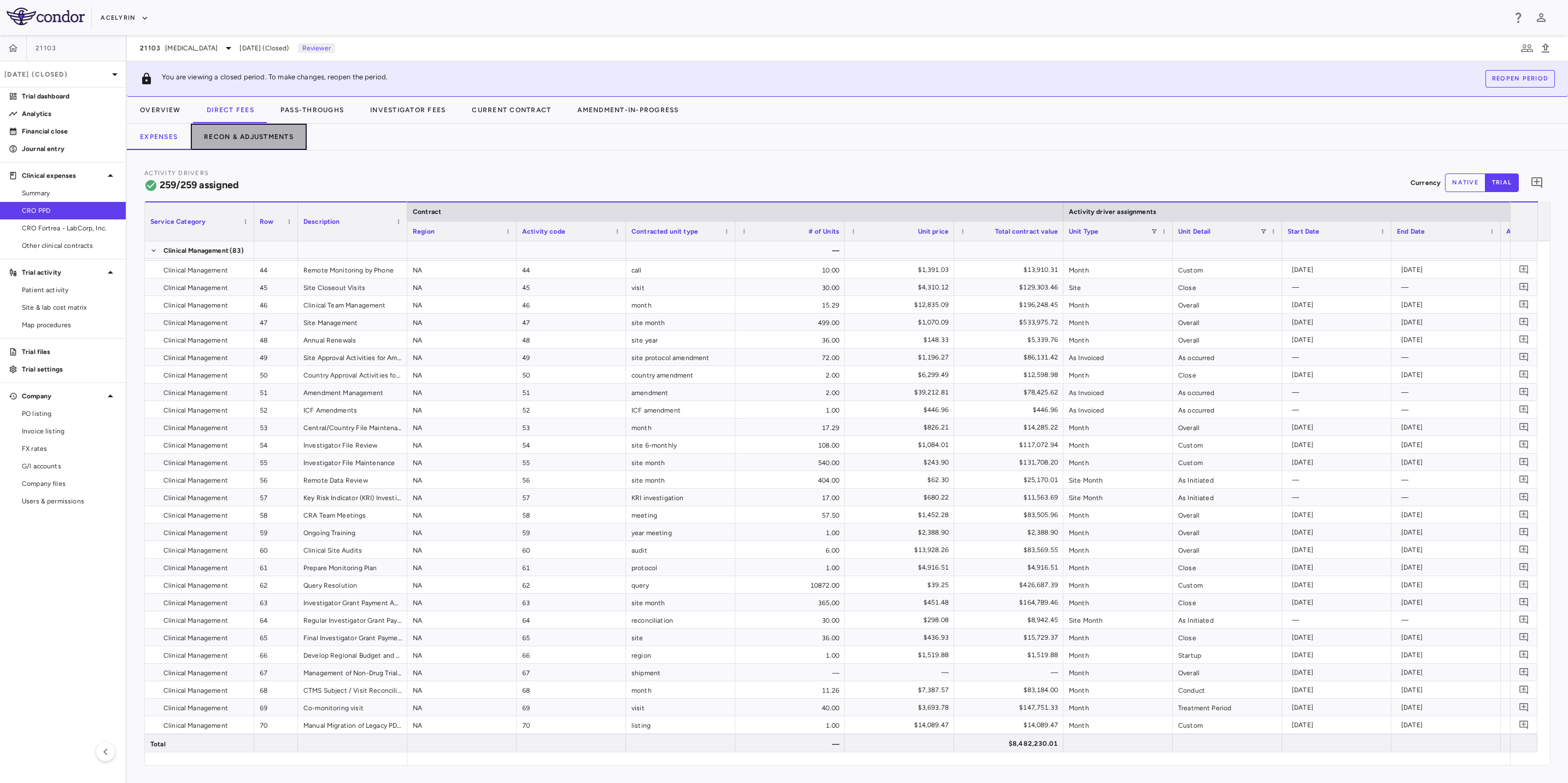
click at [238, 133] on button "Recon & Adjustments" at bounding box center [249, 136] width 116 height 26
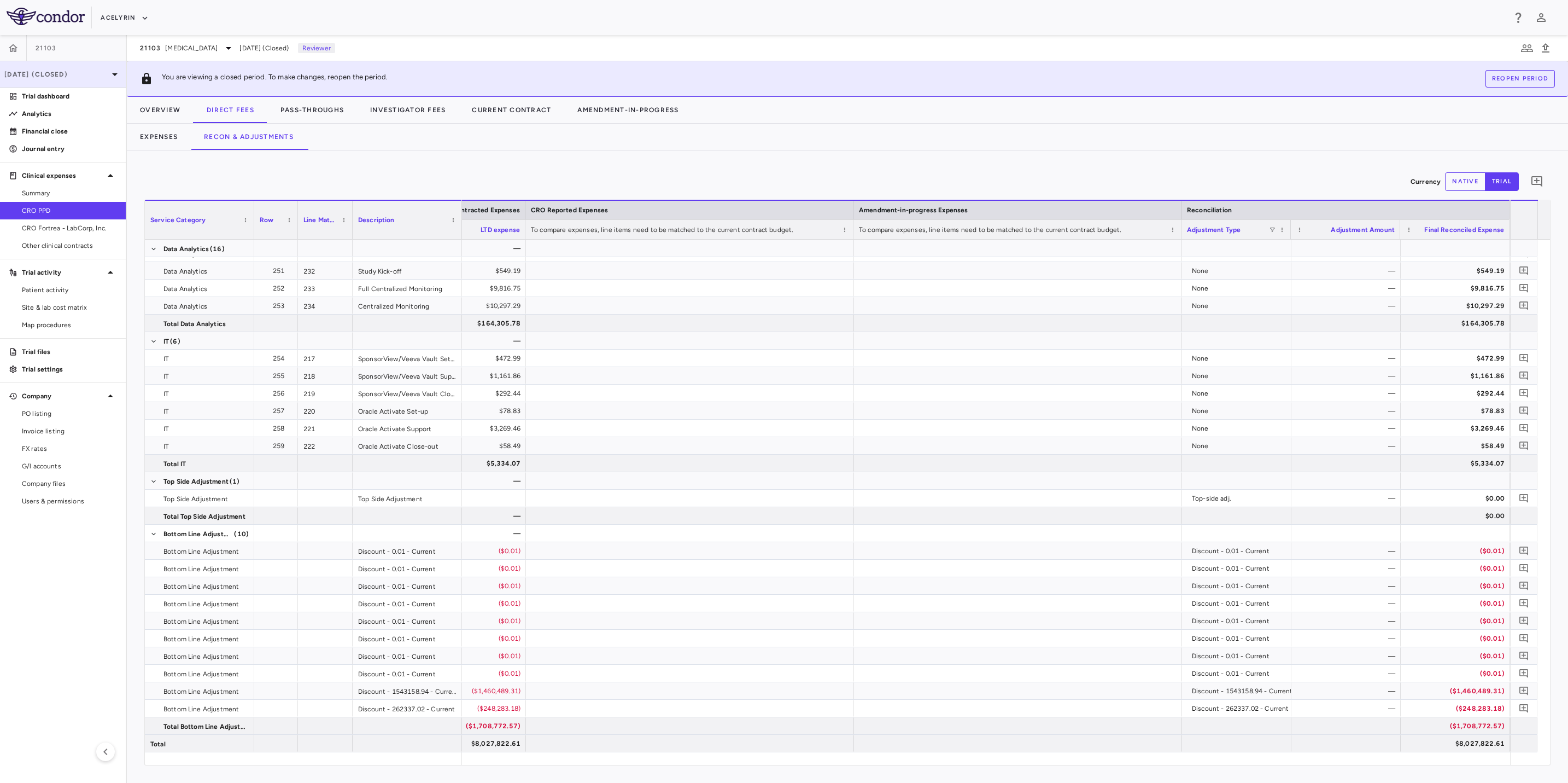
click at [56, 73] on p "[DATE] (Closed)" at bounding box center [56, 74] width 104 height 10
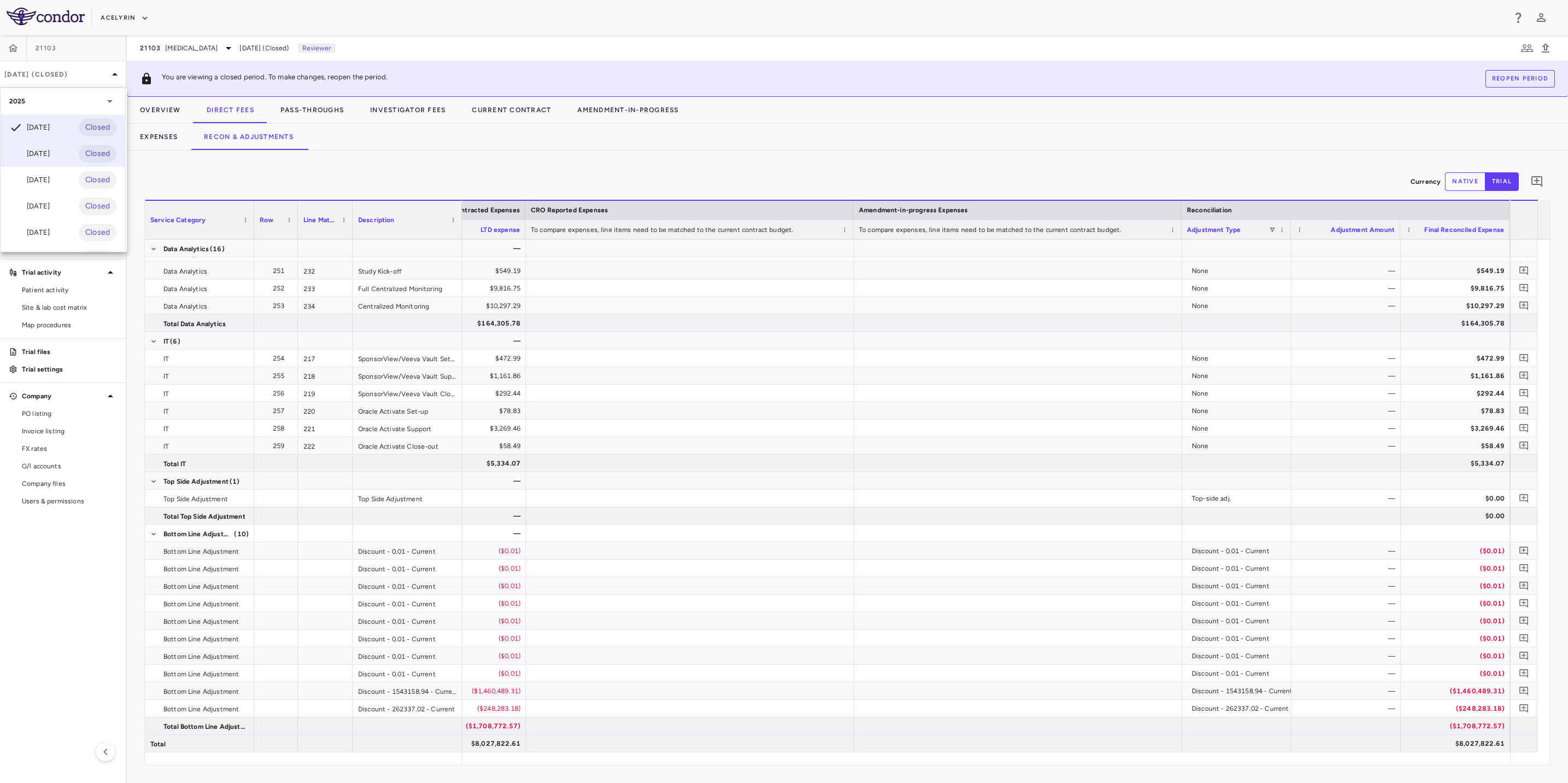
click at [36, 151] on div "[DATE]" at bounding box center [29, 153] width 40 height 13
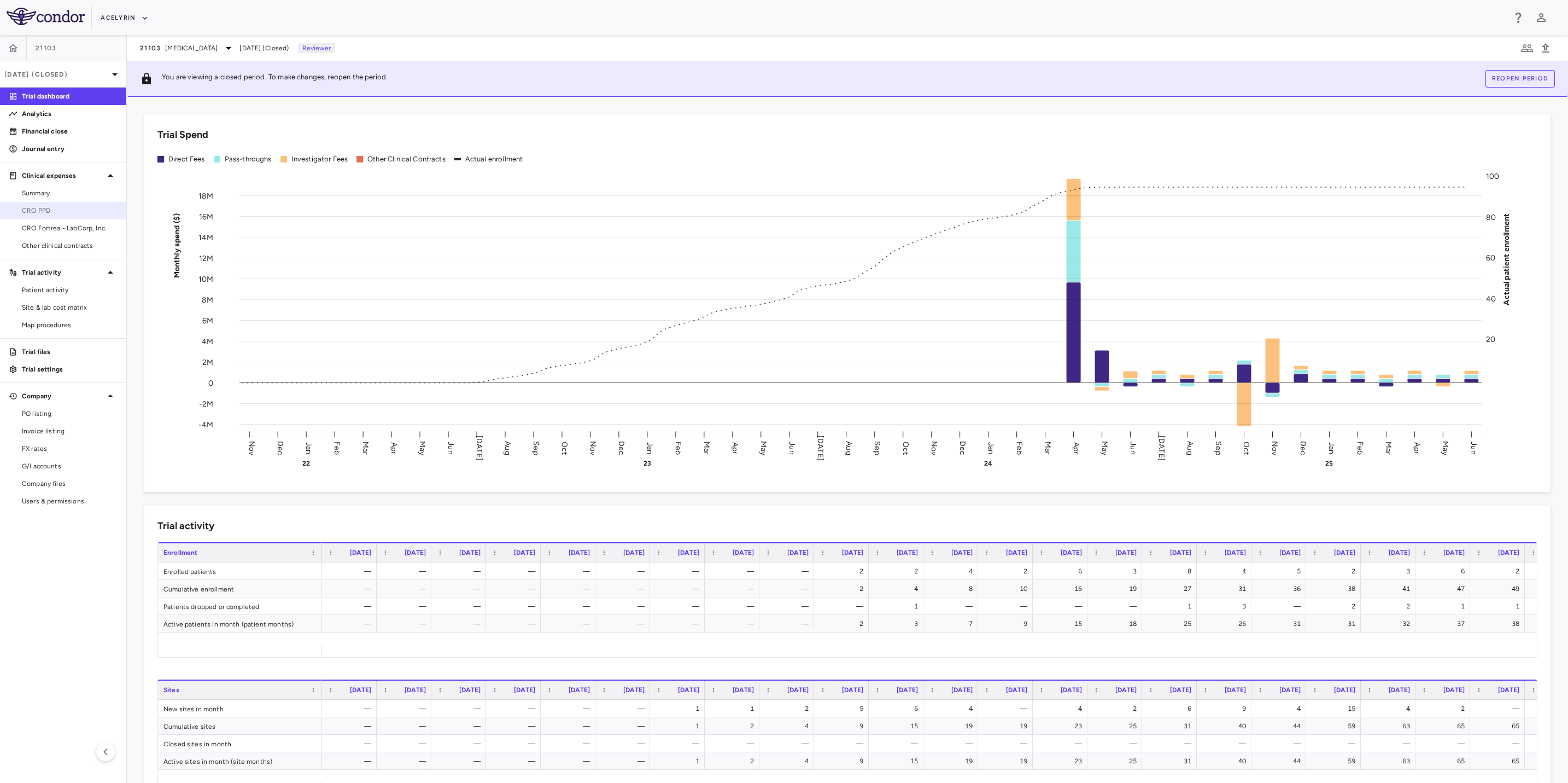
click at [33, 212] on span "CRO PPD" at bounding box center [69, 210] width 95 height 10
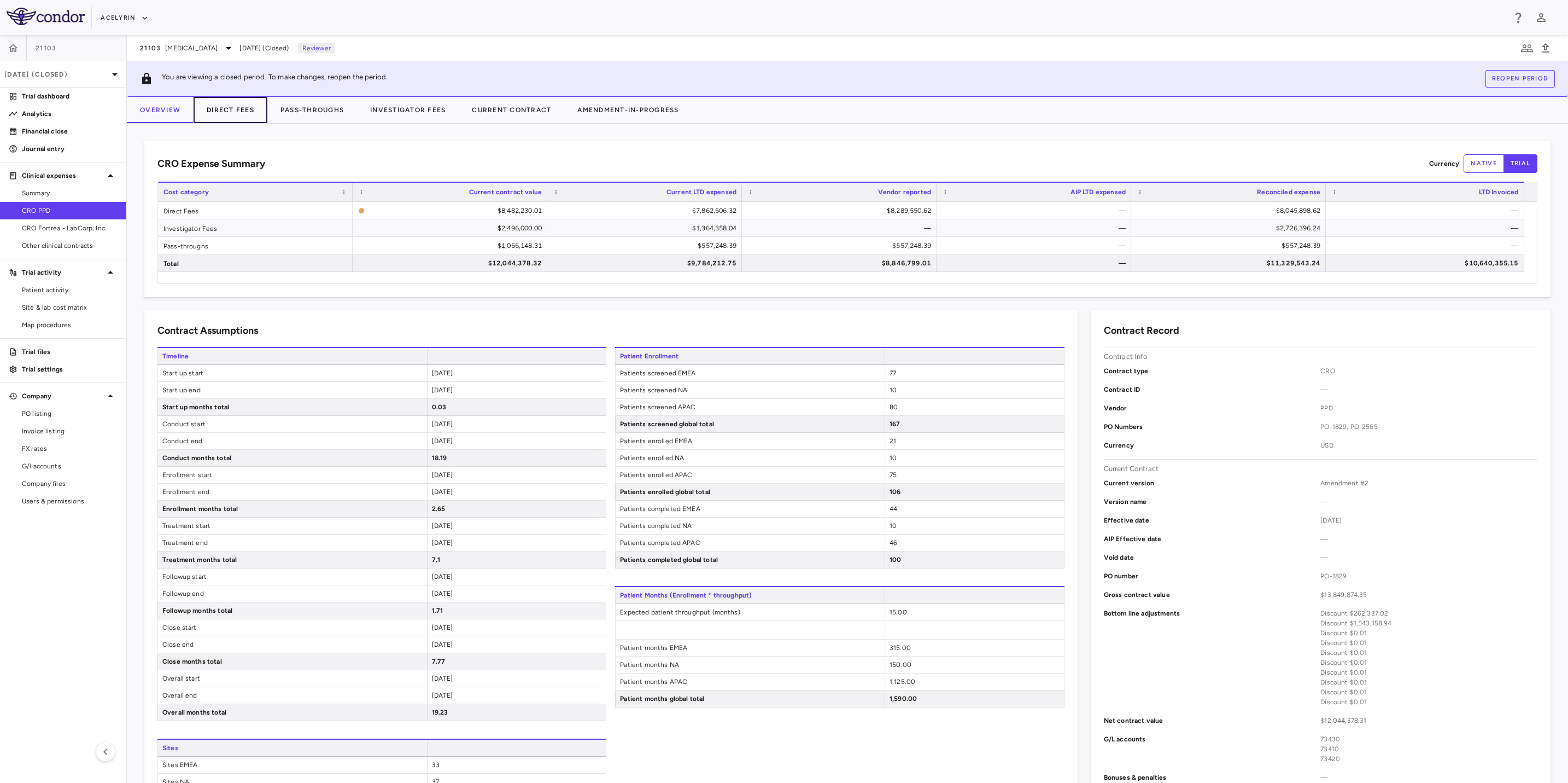
click at [243, 110] on button "Direct Fees" at bounding box center [231, 110] width 74 height 26
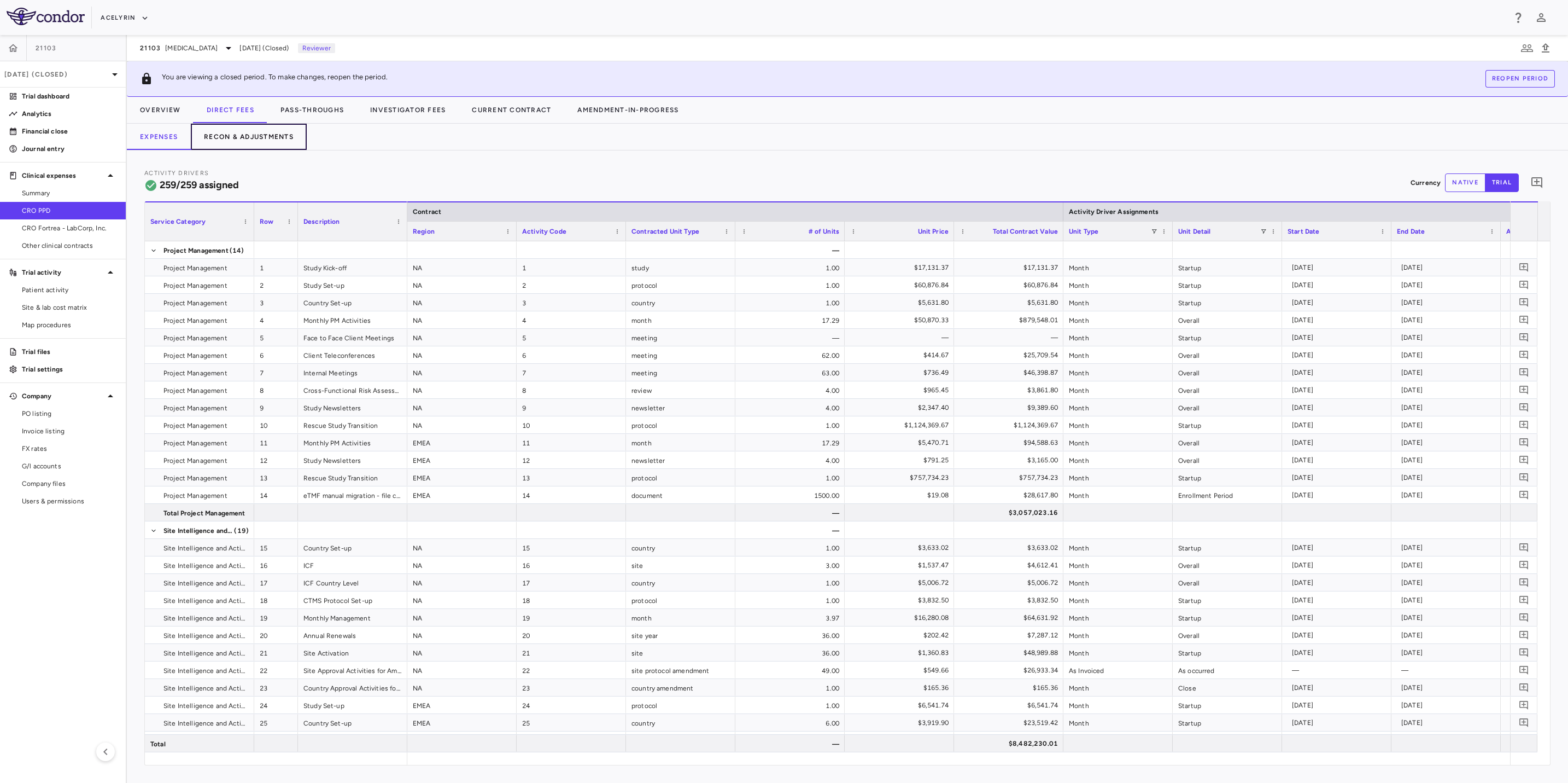
click at [240, 142] on button "Recon & Adjustments" at bounding box center [249, 136] width 116 height 26
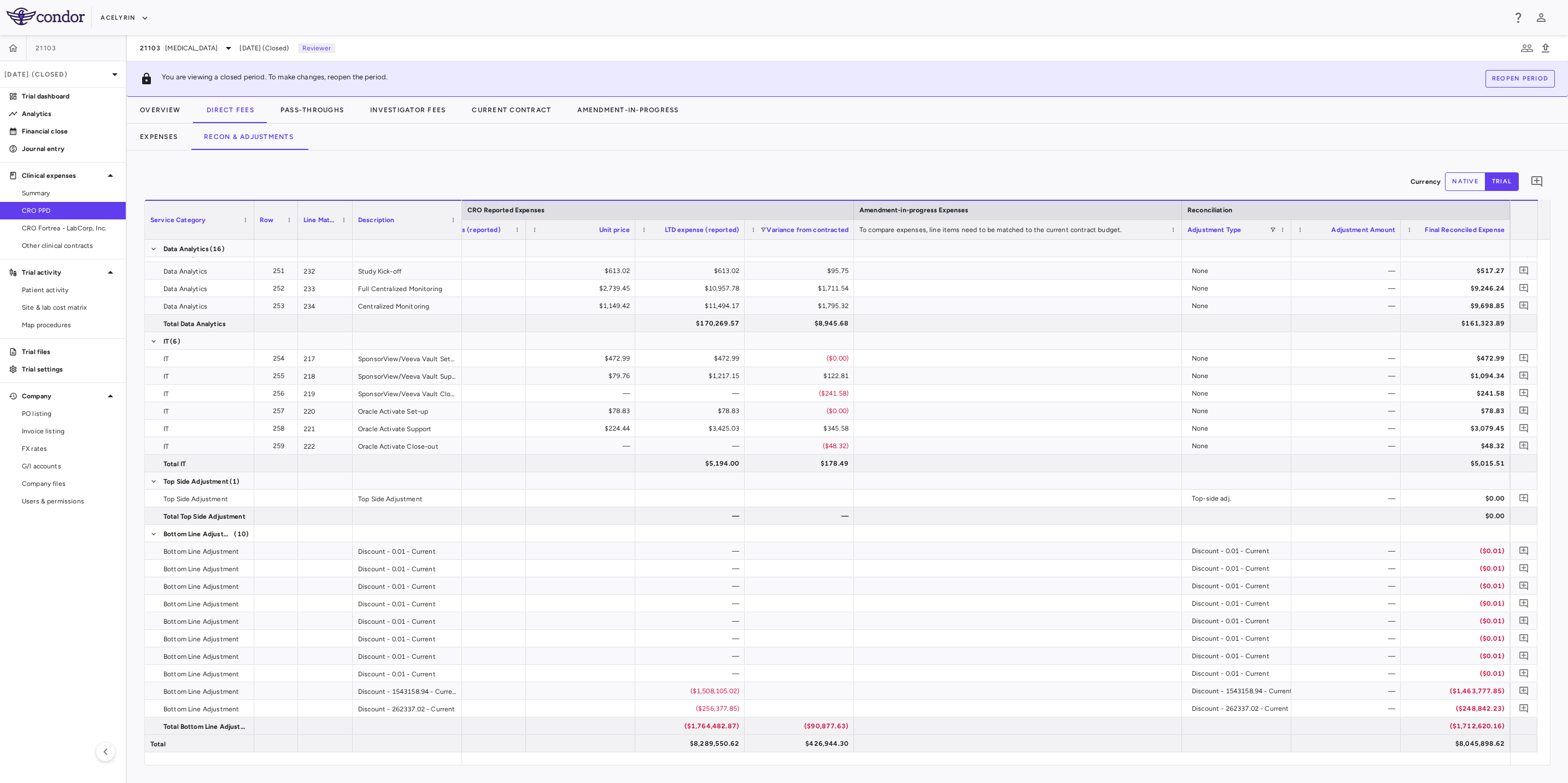
click at [947, 173] on div "Currency native trial 0" at bounding box center [848, 182] width 1406 height 27
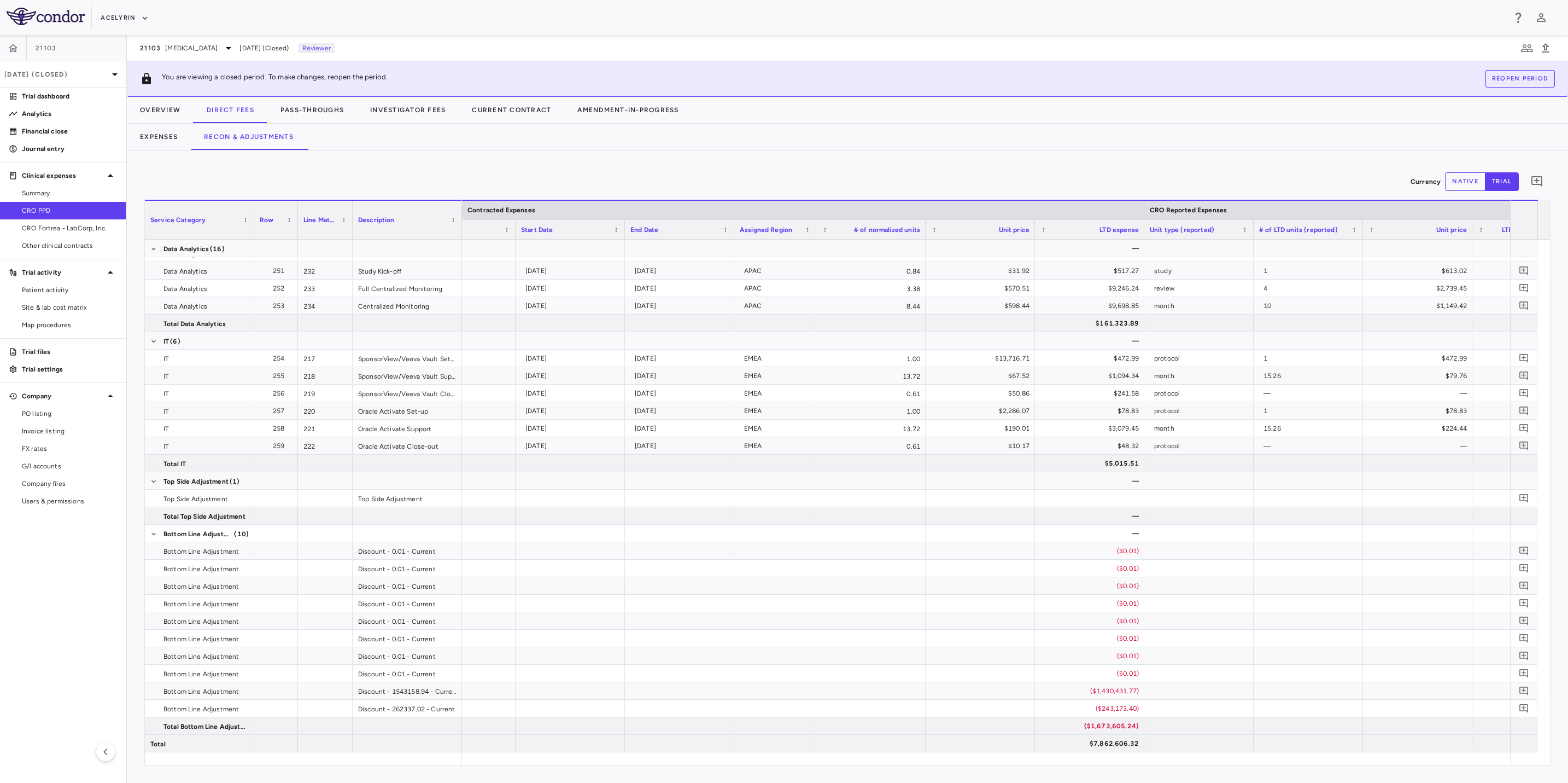
scroll to position [0, 412]
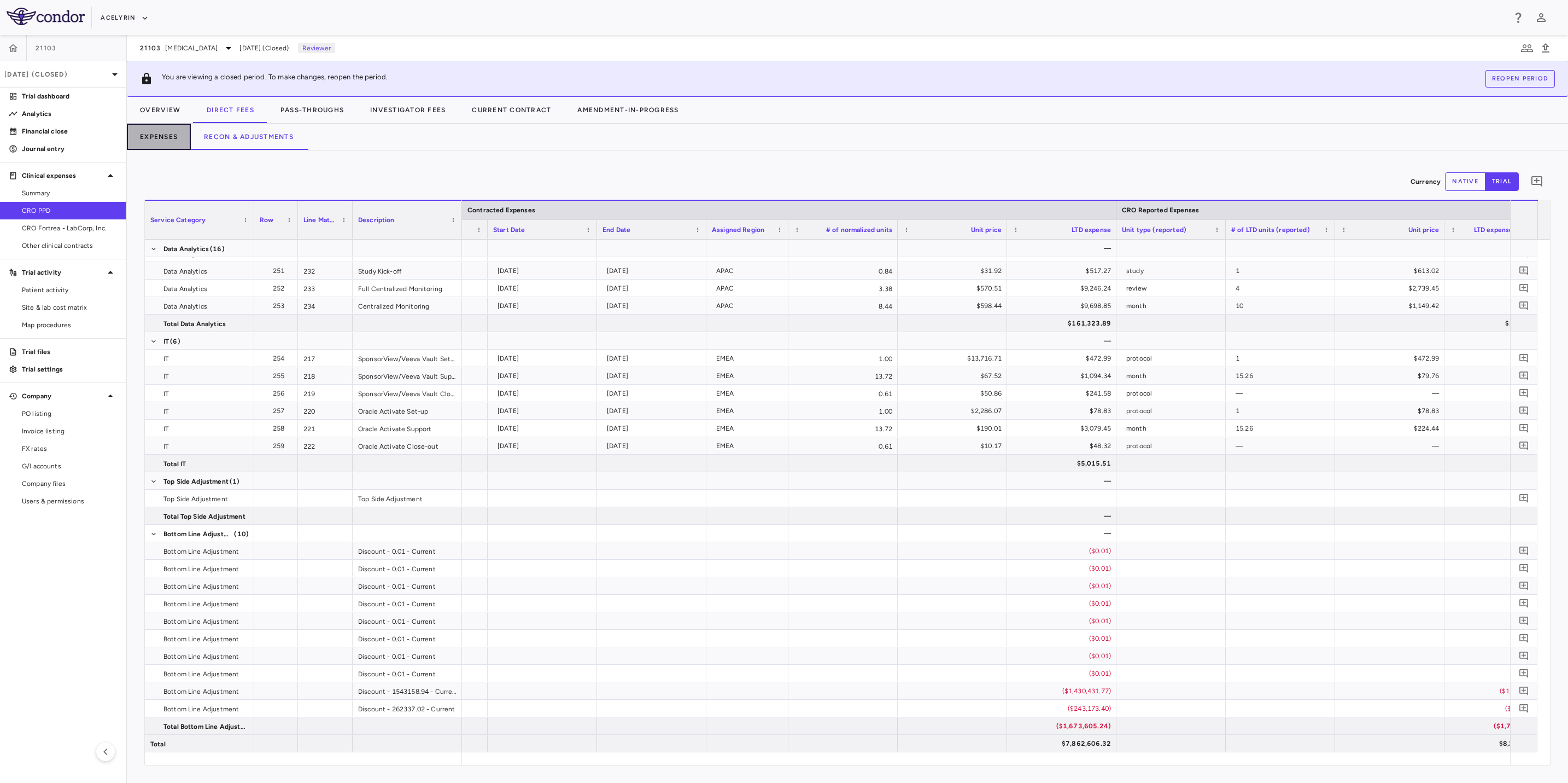
click at [160, 133] on button "Expenses" at bounding box center [158, 136] width 64 height 26
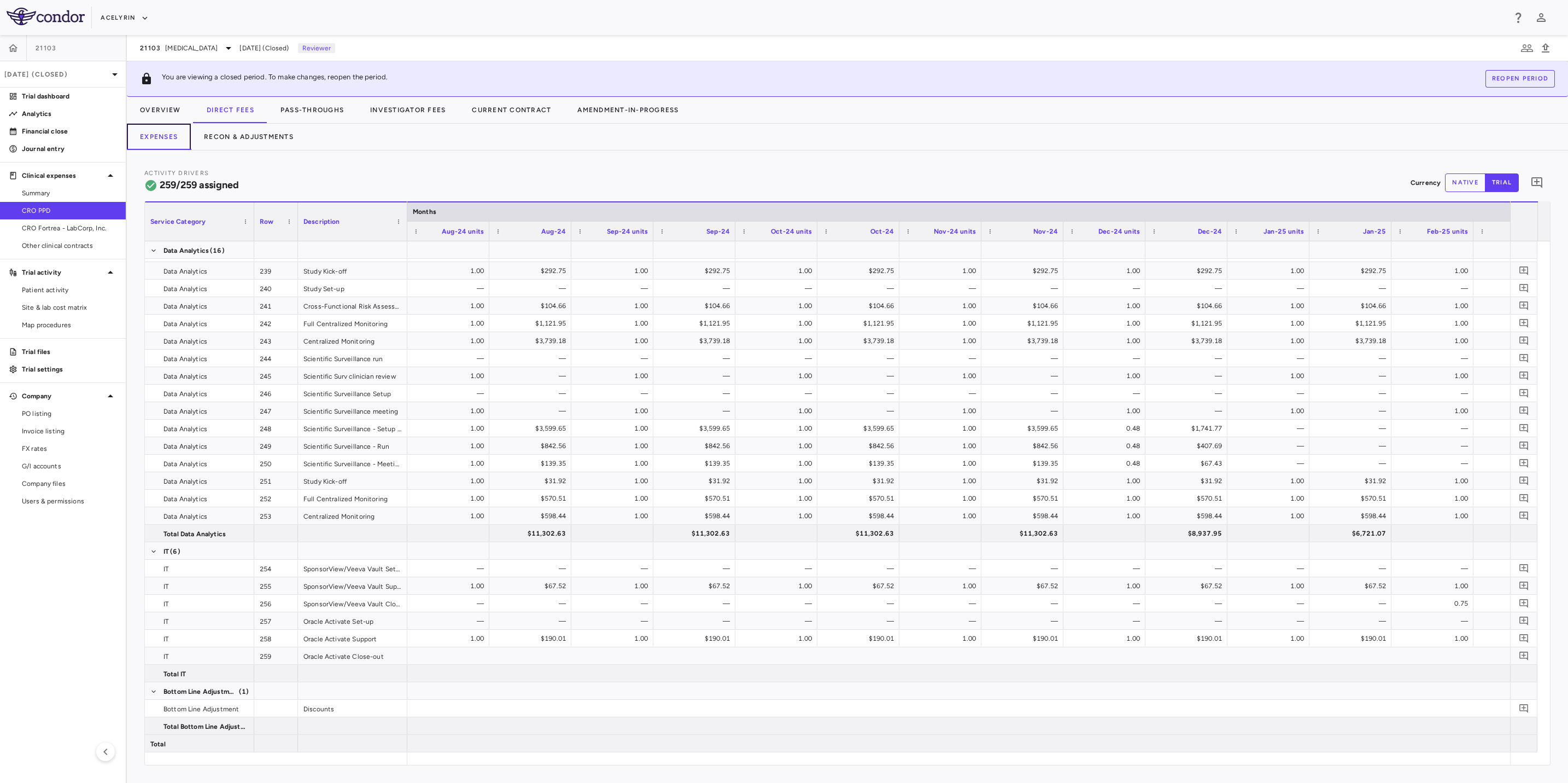
scroll to position [0, 3300]
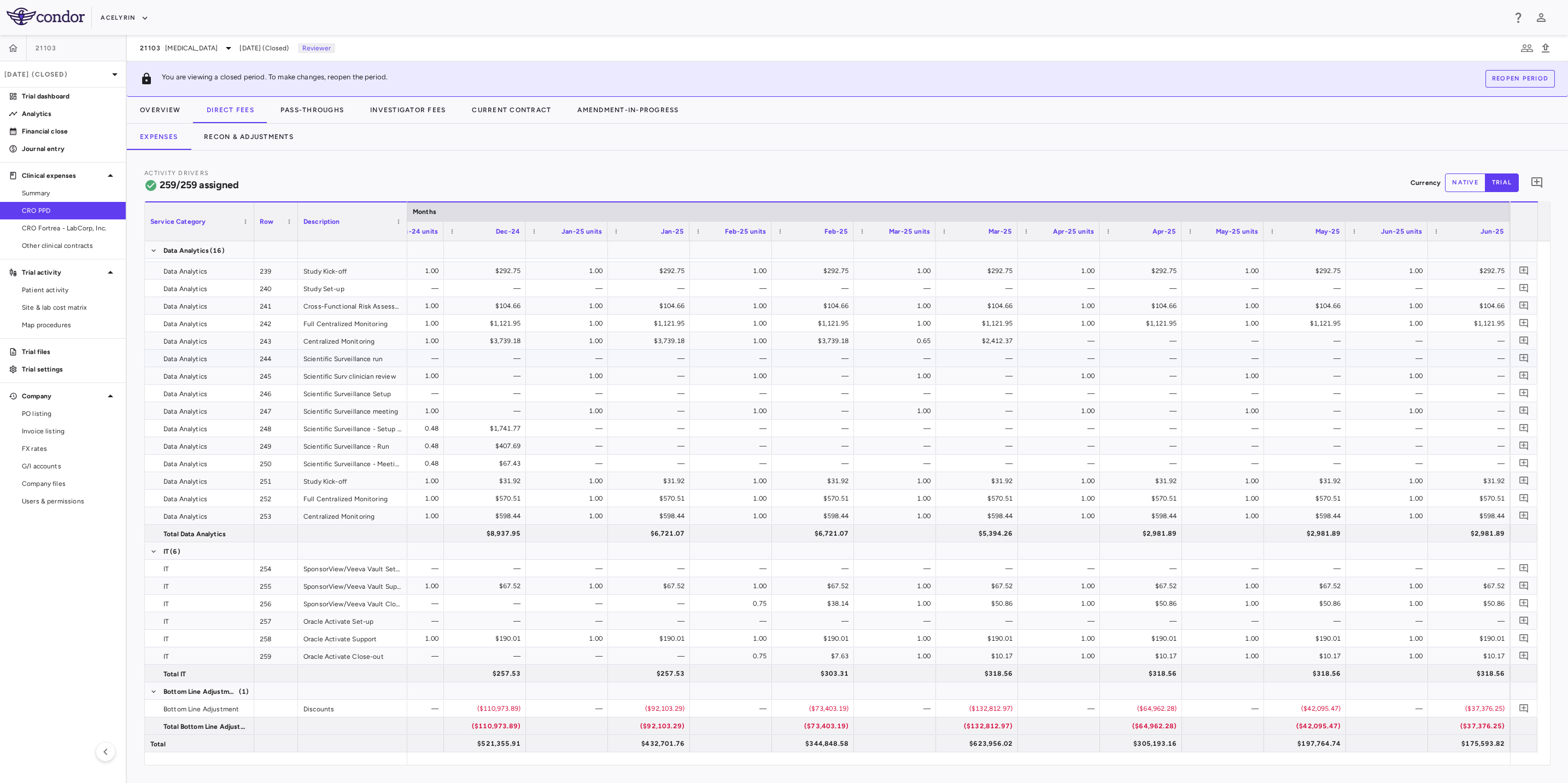
click at [630, 379] on div "—" at bounding box center [650, 376] width 66 height 18
click at [792, 188] on div "Activity Drivers 259/259 assigned Currency native trial 0" at bounding box center [848, 182] width 1406 height 29
click at [1014, 171] on div "Activity Drivers 259/259 assigned Currency native trial 0" at bounding box center [848, 182] width 1406 height 29
click at [851, 167] on div "Activity Drivers 259/259 assigned Currency native trial 0 Service Category Drag…" at bounding box center [847, 467] width 1441 height 632
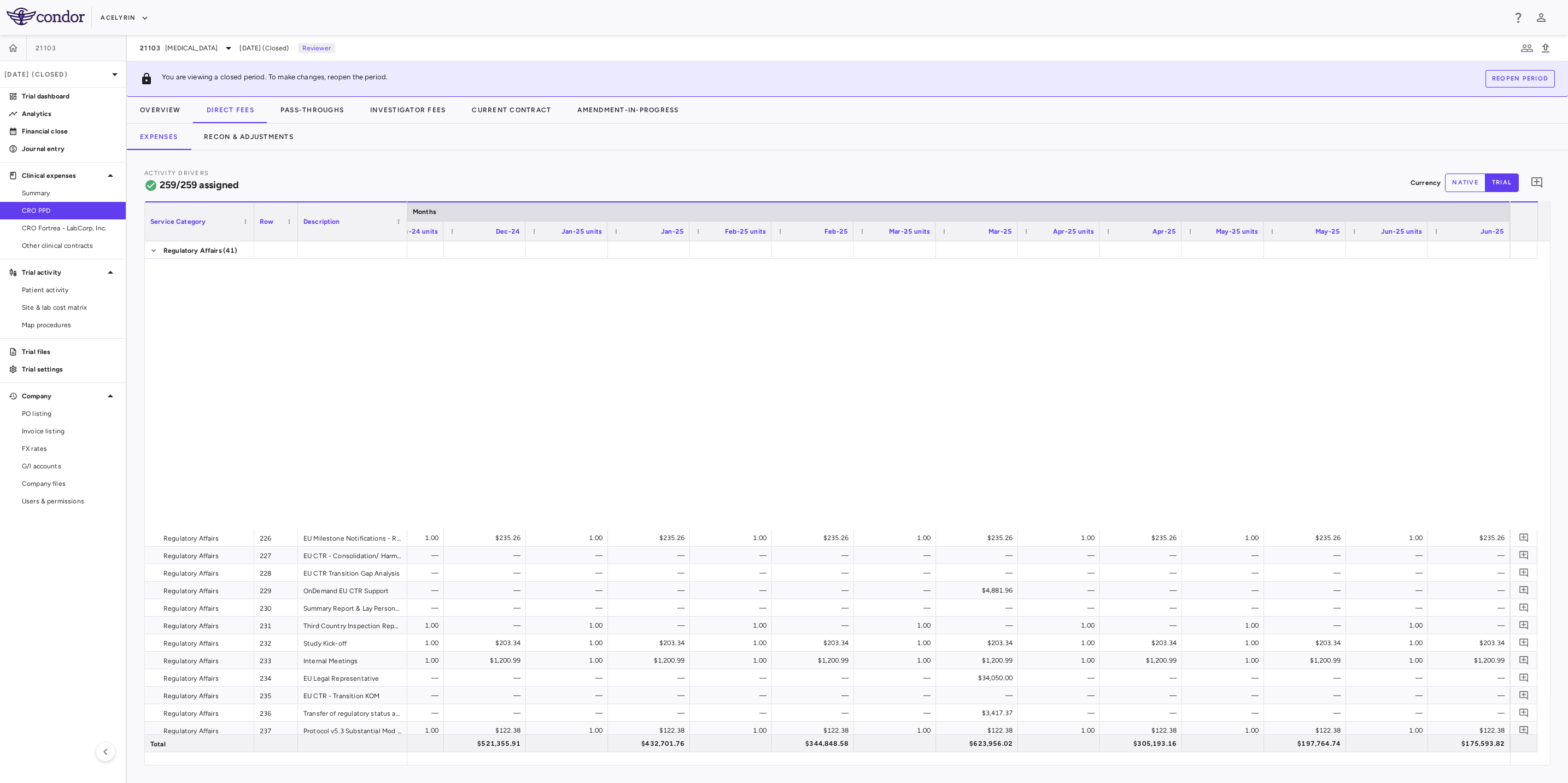
scroll to position [4479, 0]
